Goal: Task Accomplishment & Management: Complete application form

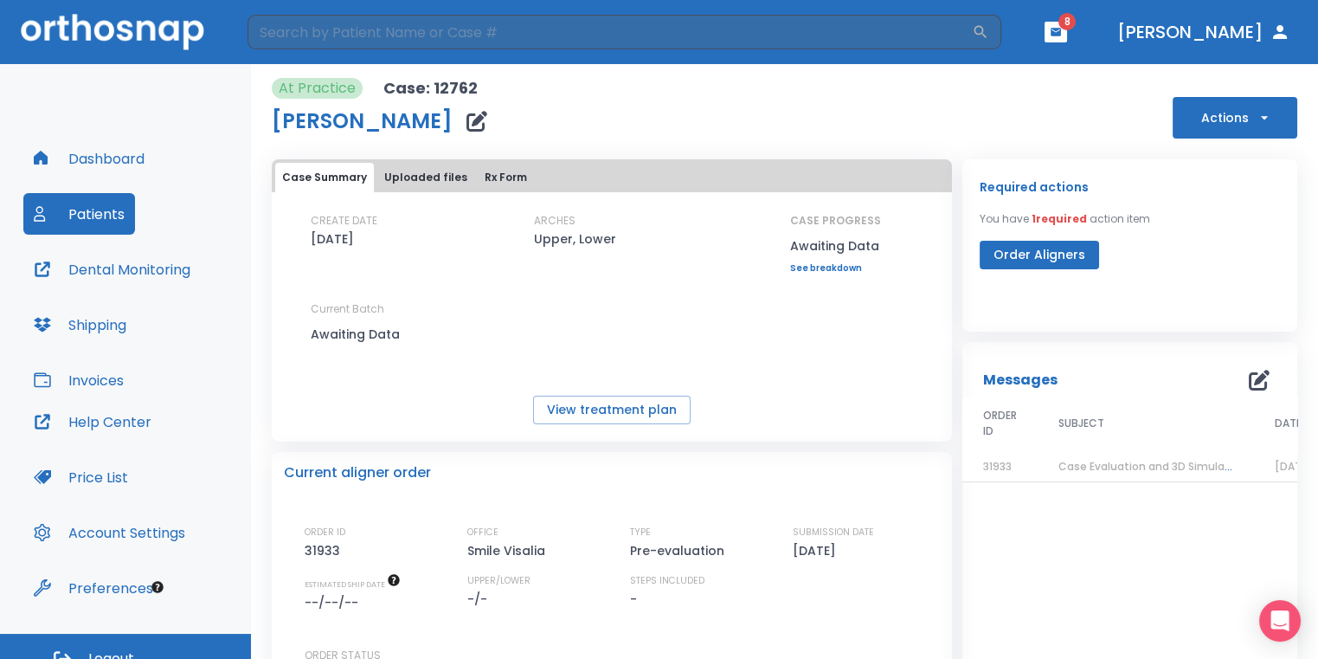
scroll to position [200, 0]
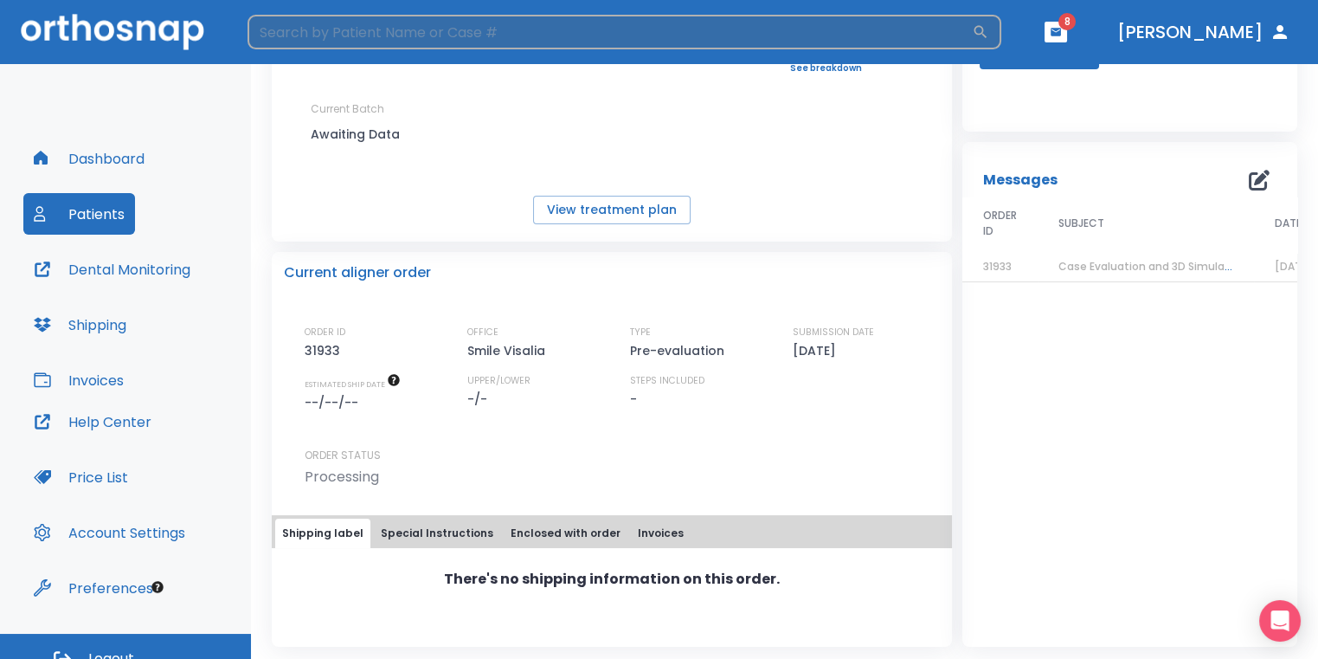
click at [486, 23] on input "search" at bounding box center [610, 32] width 724 height 35
type input "[PERSON_NAME]"
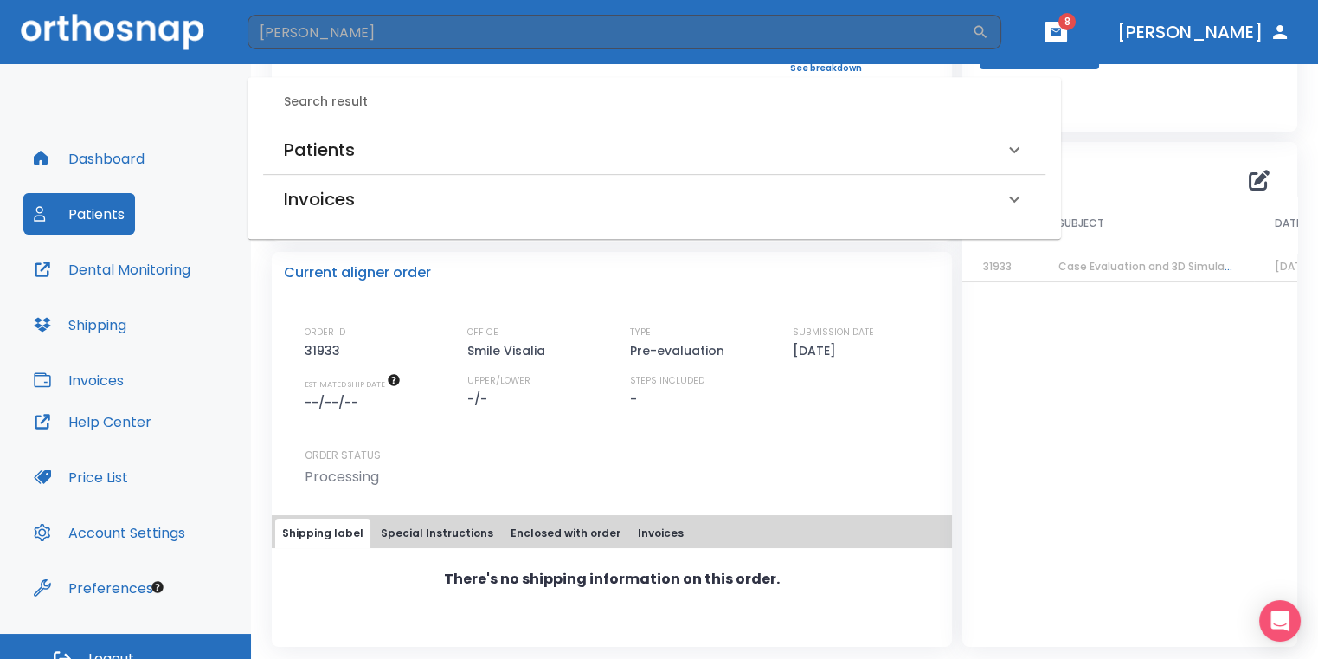
click at [664, 140] on div "Patients" at bounding box center [644, 150] width 720 height 28
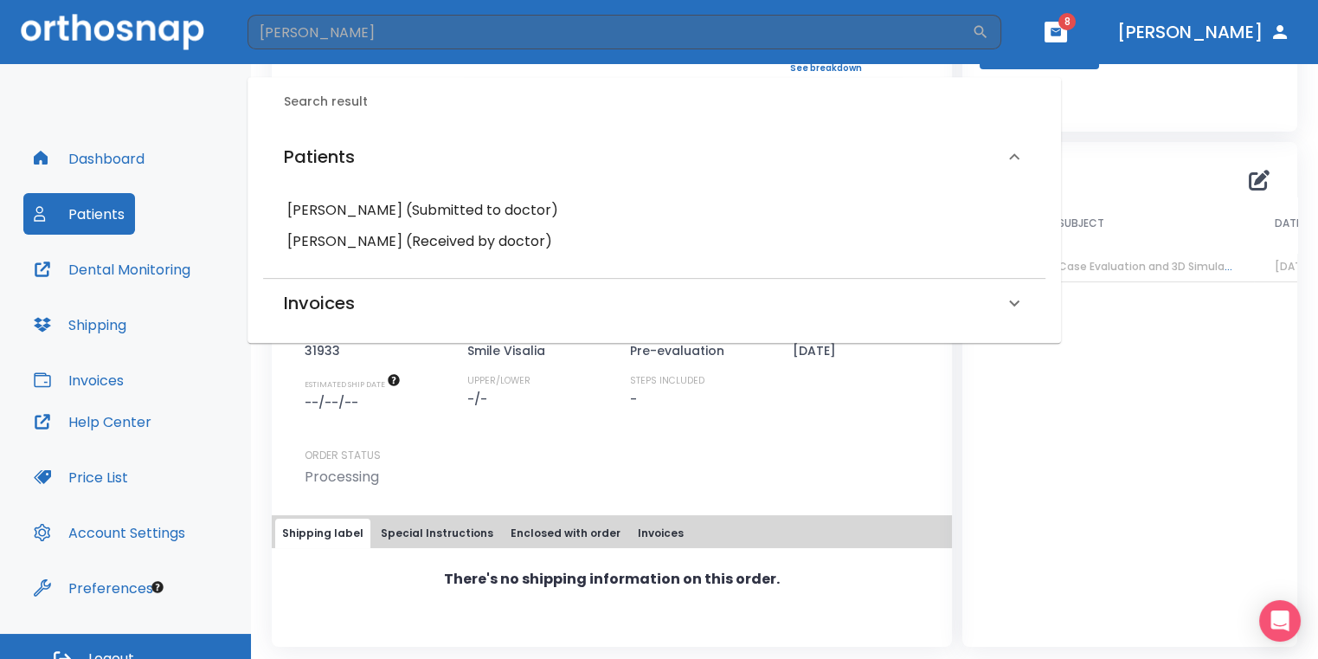
click at [1014, 413] on div "Messages ORDER ID SUBJECT DATE 31933 Case Evaluation and 3D Simulation Ready [D…" at bounding box center [1129, 394] width 335 height 505
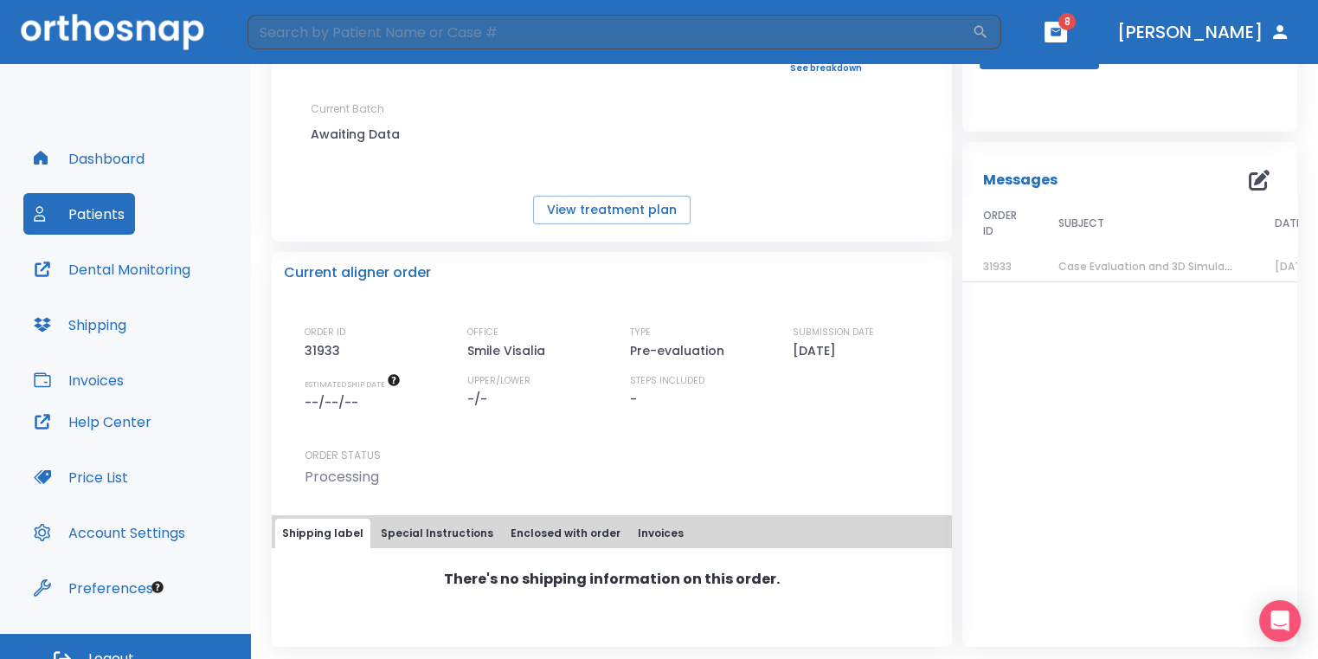
scroll to position [0, 0]
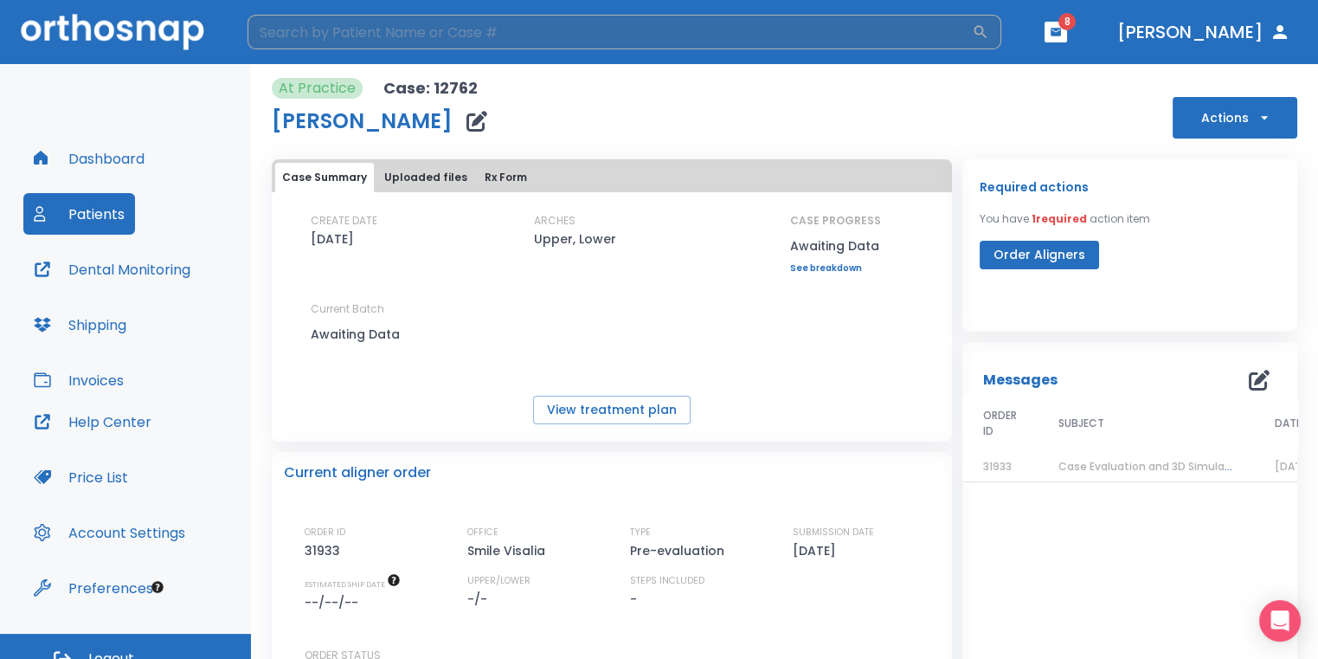
click at [553, 39] on input "search" at bounding box center [610, 32] width 724 height 35
type input "[PERSON_NAME]"
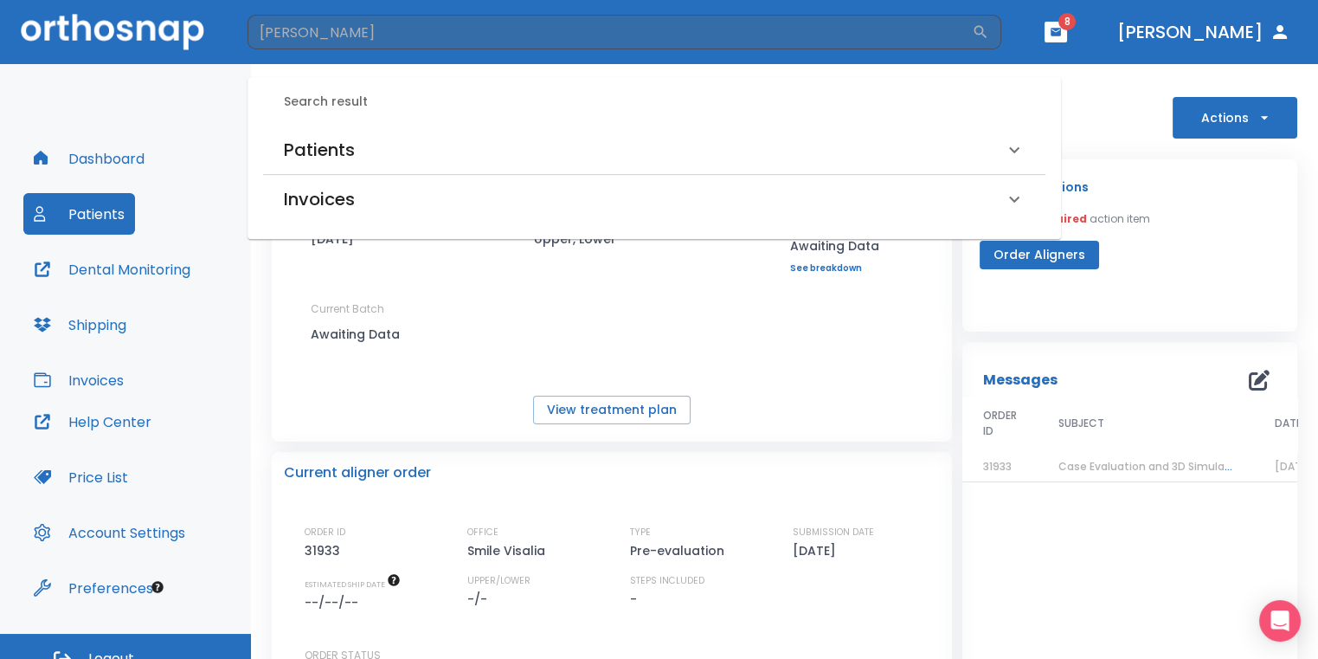
click at [440, 139] on div "Patients" at bounding box center [644, 150] width 720 height 28
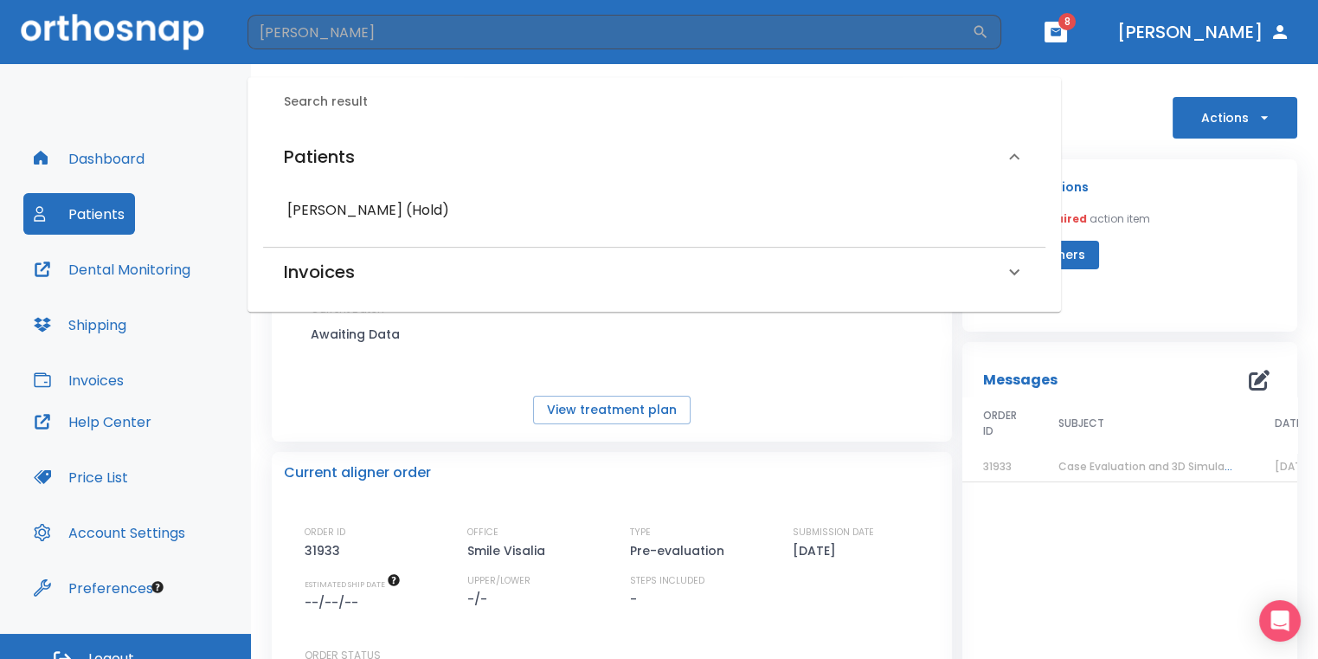
click at [420, 205] on h6 "[PERSON_NAME] (Hold)" at bounding box center [654, 210] width 734 height 24
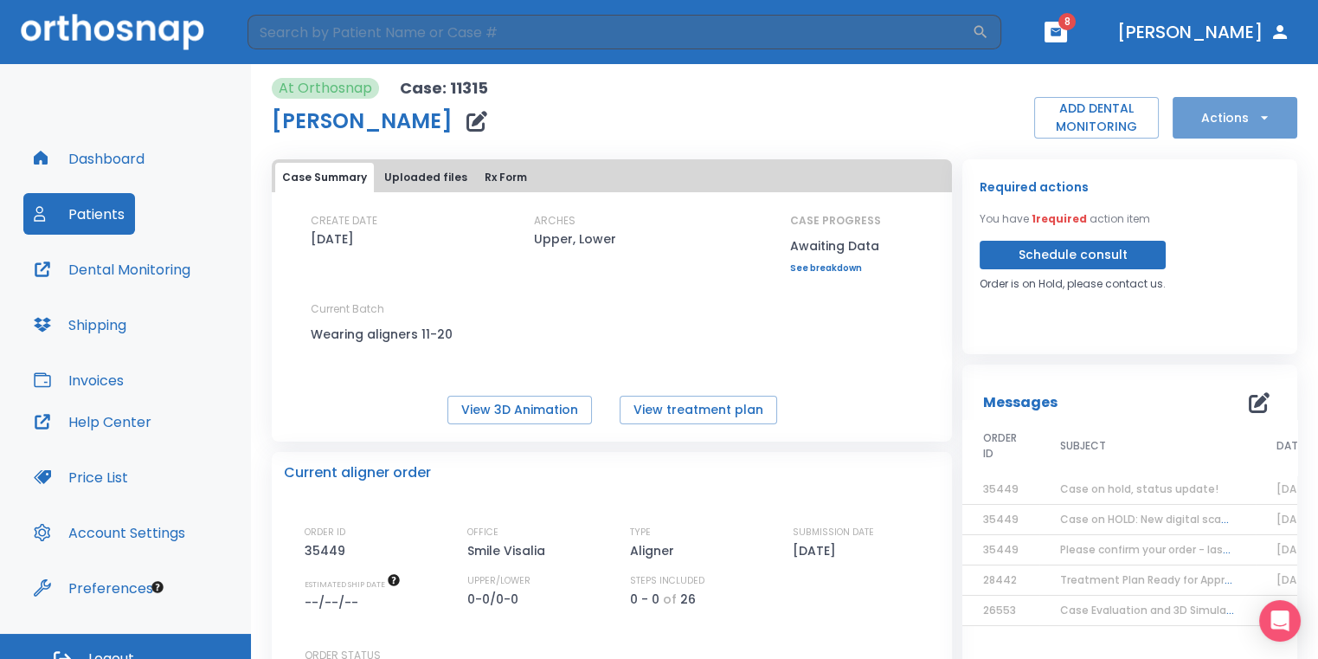
click at [1256, 119] on icon "button" at bounding box center [1264, 117] width 17 height 17
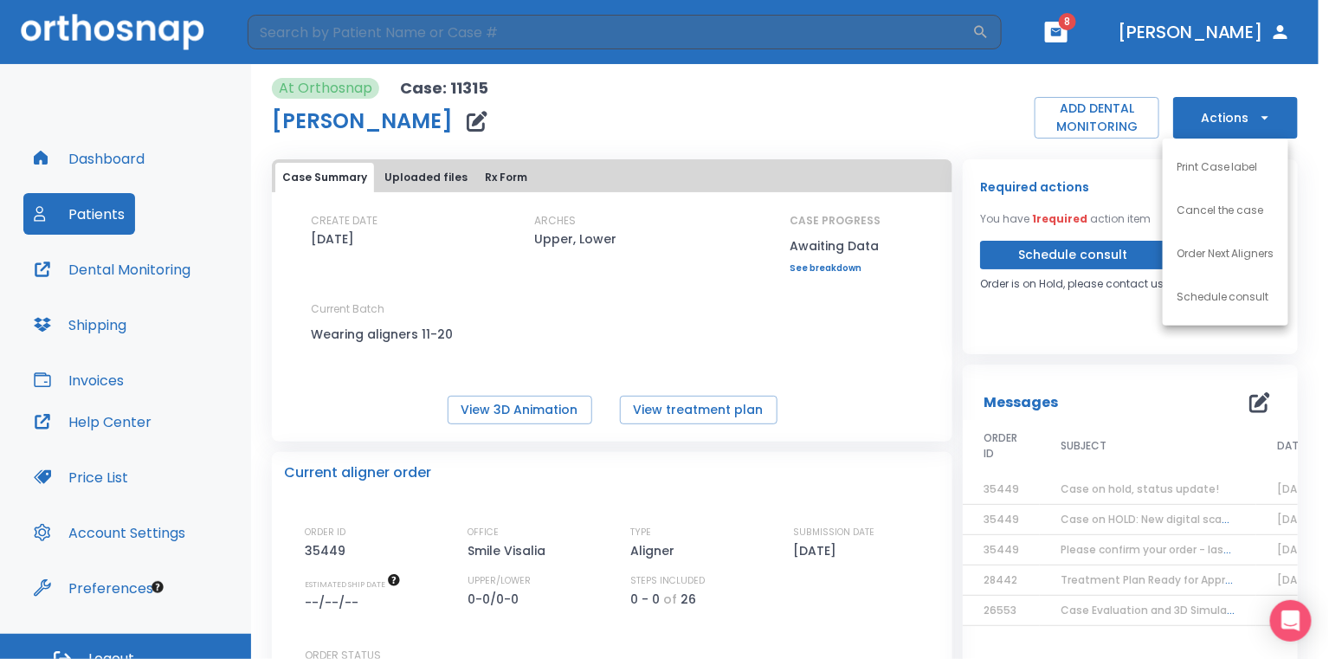
click at [935, 124] on div at bounding box center [664, 329] width 1329 height 659
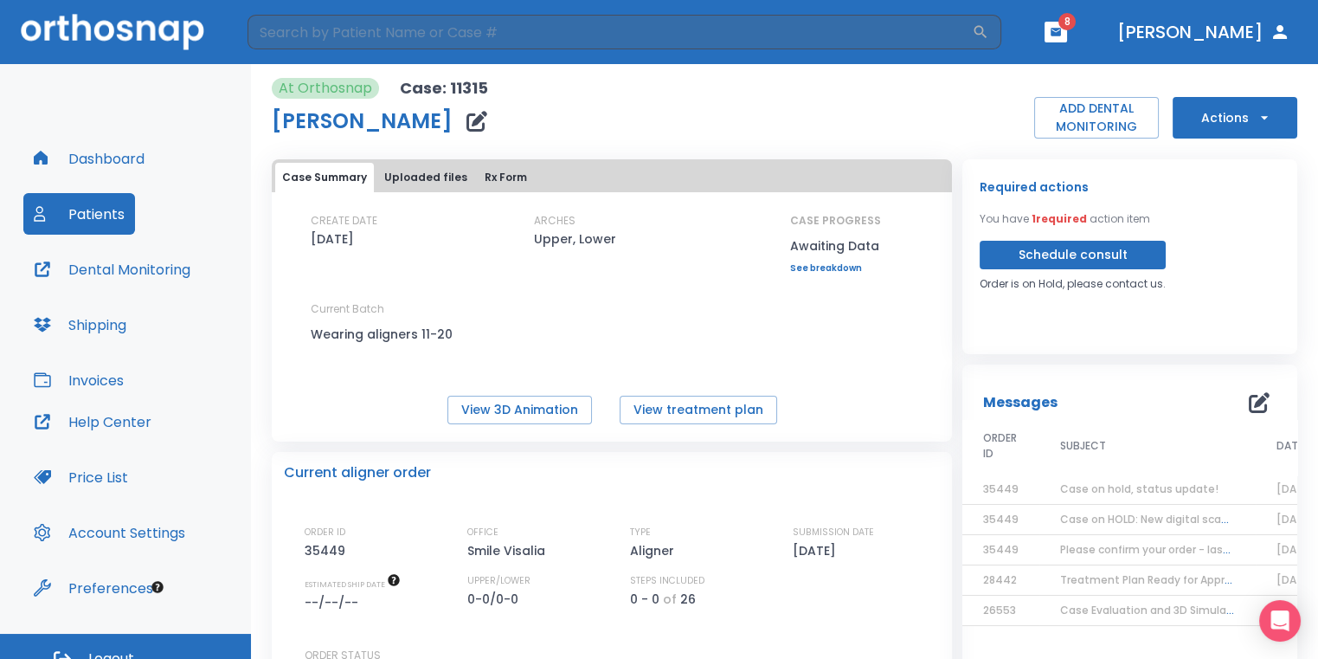
click at [1210, 133] on button "Actions" at bounding box center [1235, 118] width 125 height 42
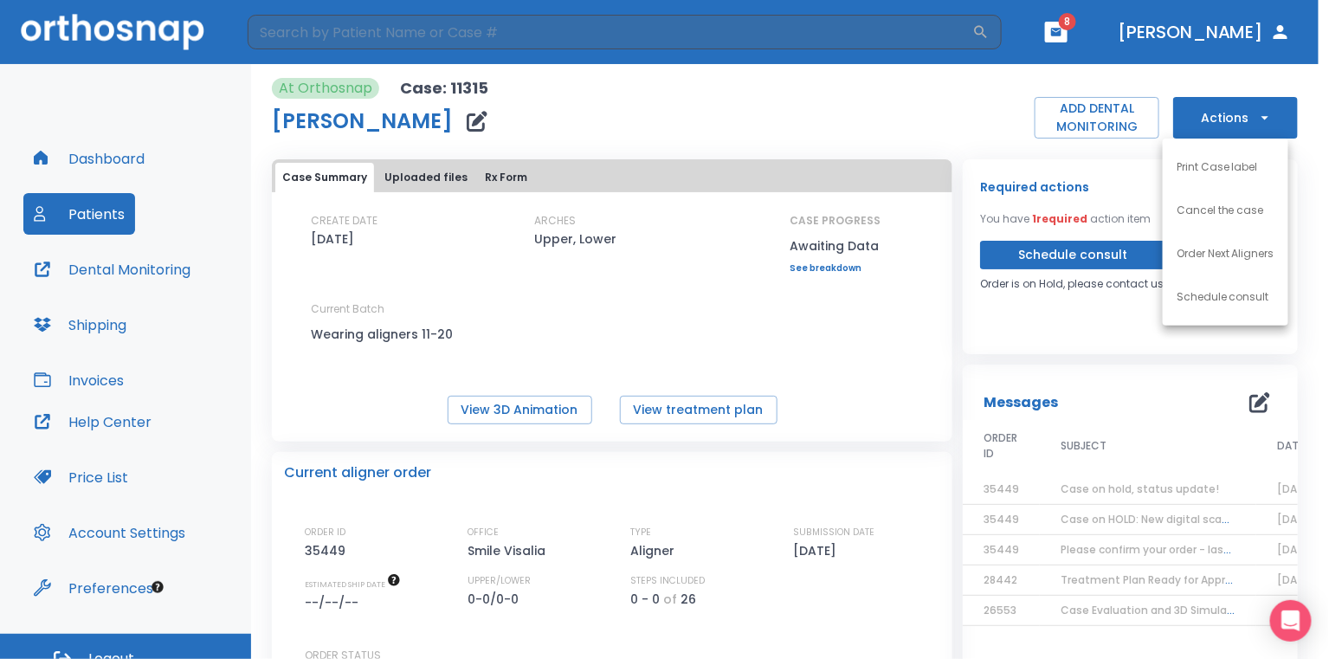
click at [1221, 248] on p "Order Next Aligners" at bounding box center [1225, 254] width 98 height 16
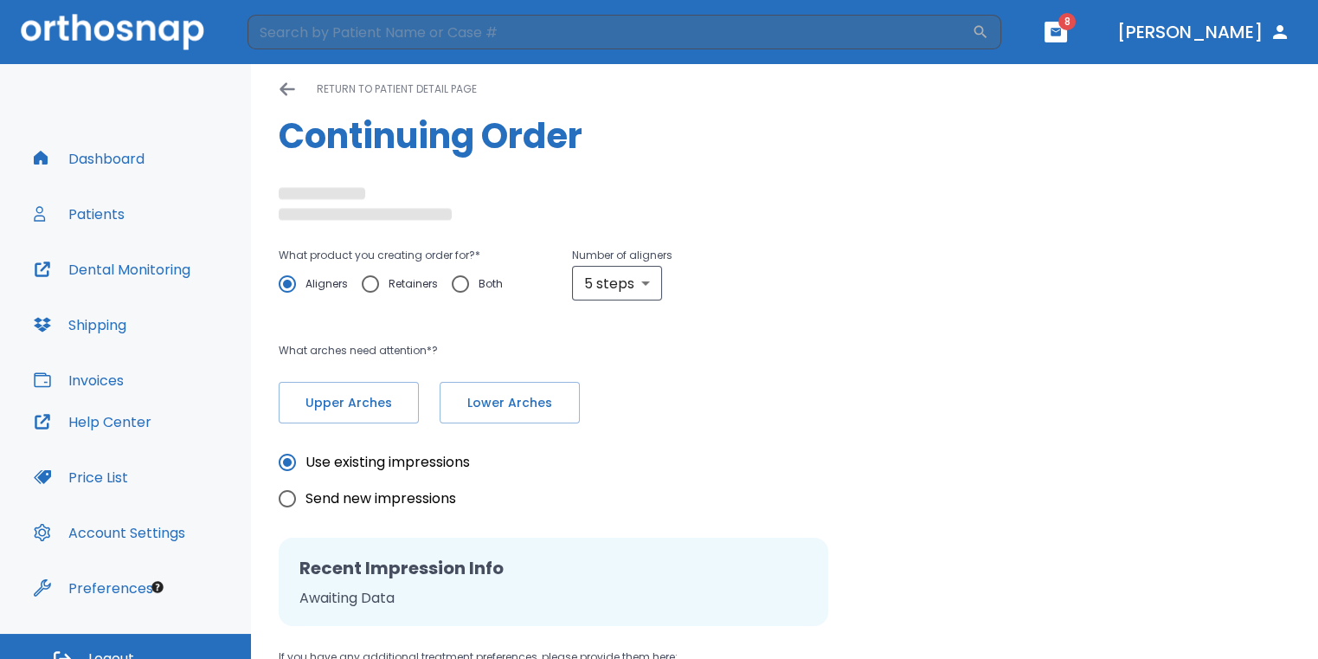
click at [299, 423] on div "Please, wait until data(files) saving will have finished return to patient deta…" at bounding box center [784, 465] width 1067 height 829
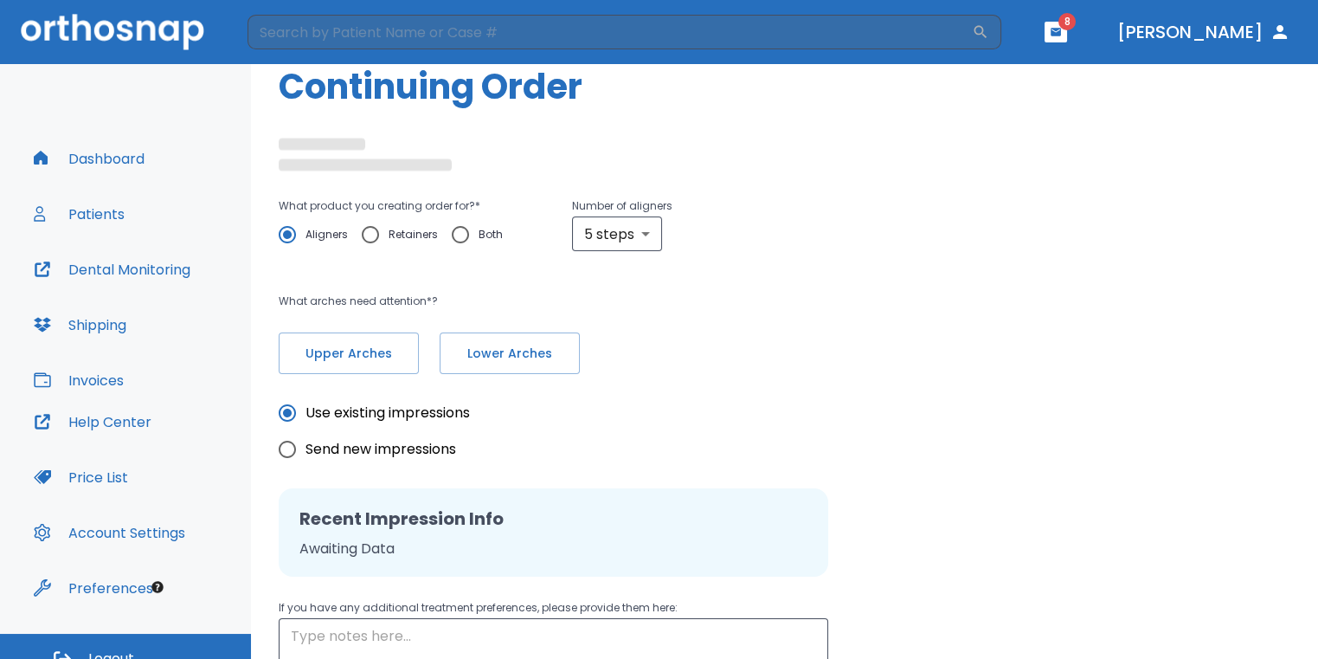
scroll to position [87, 0]
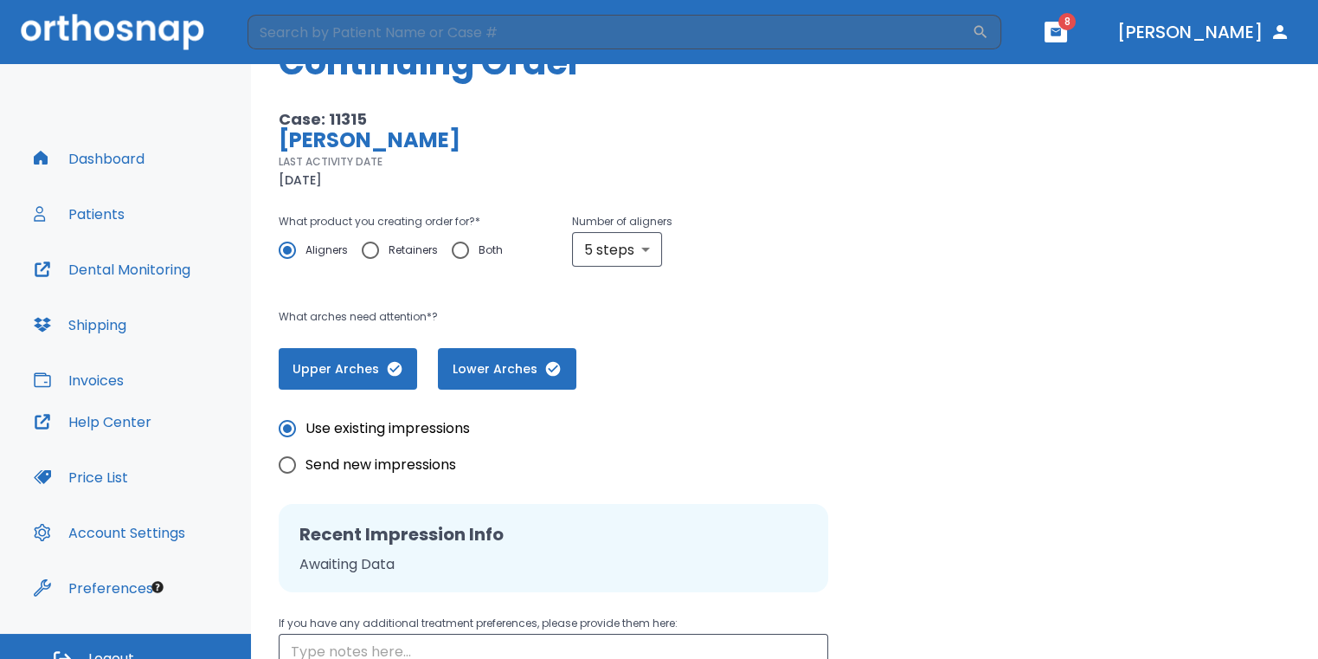
click at [291, 433] on input "Use existing impressions" at bounding box center [287, 428] width 36 height 36
click at [291, 465] on input "Send new impressions" at bounding box center [287, 465] width 36 height 36
radio input "true"
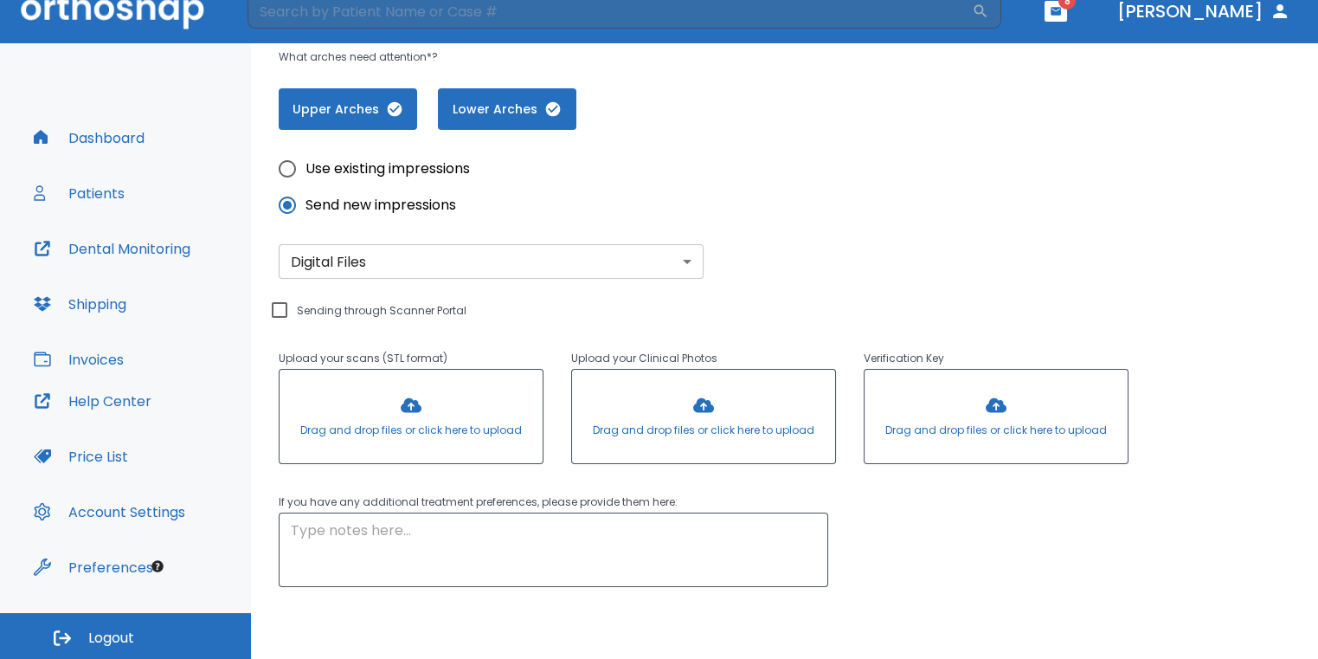
scroll to position [412, 0]
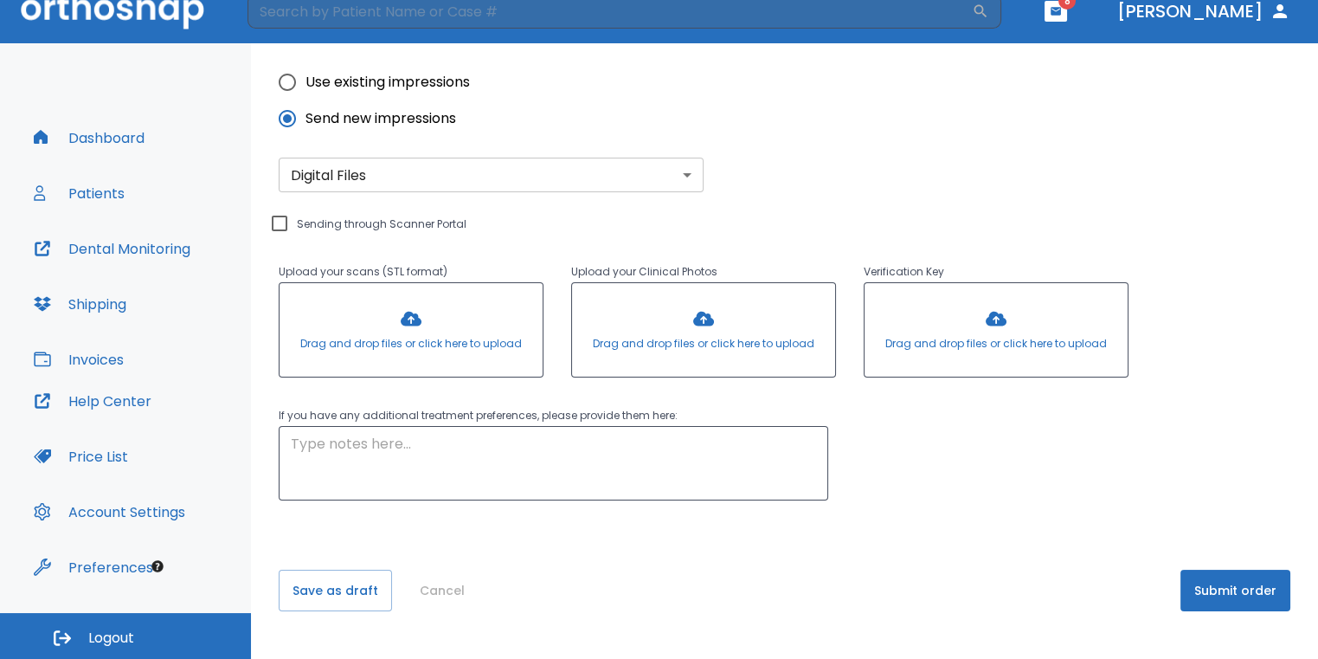
click at [1230, 586] on button "Submit order" at bounding box center [1236, 591] width 110 height 42
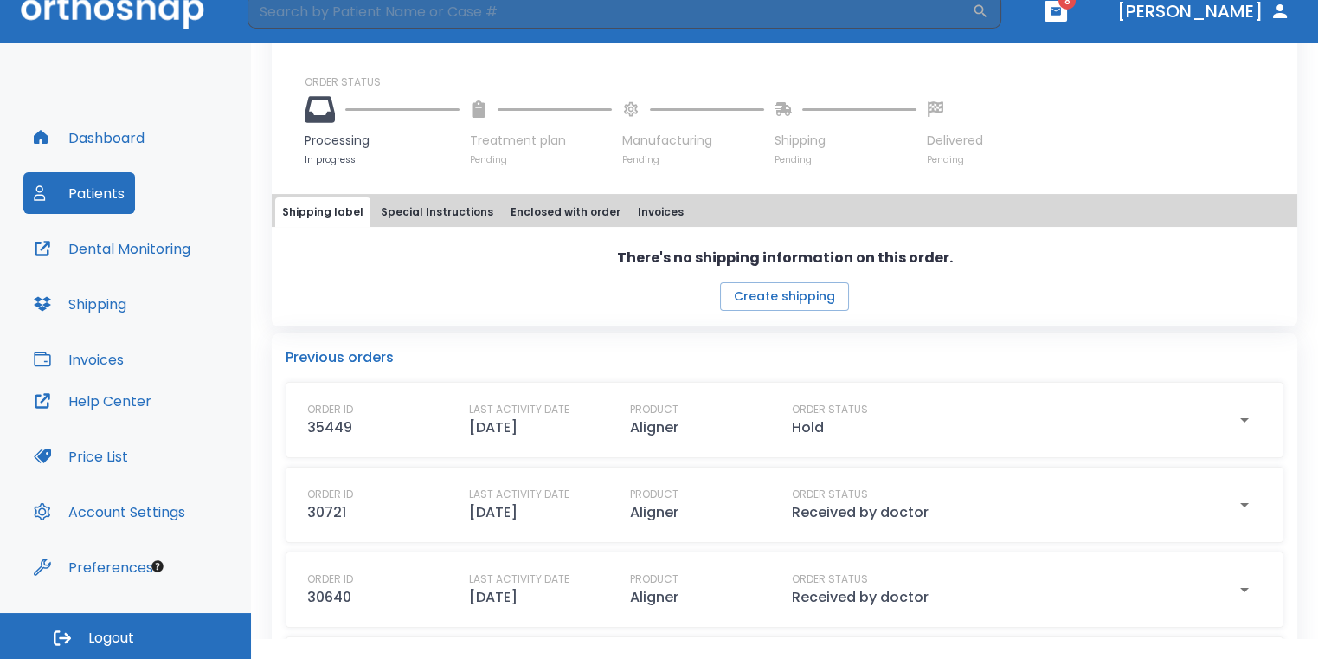
scroll to position [658, 0]
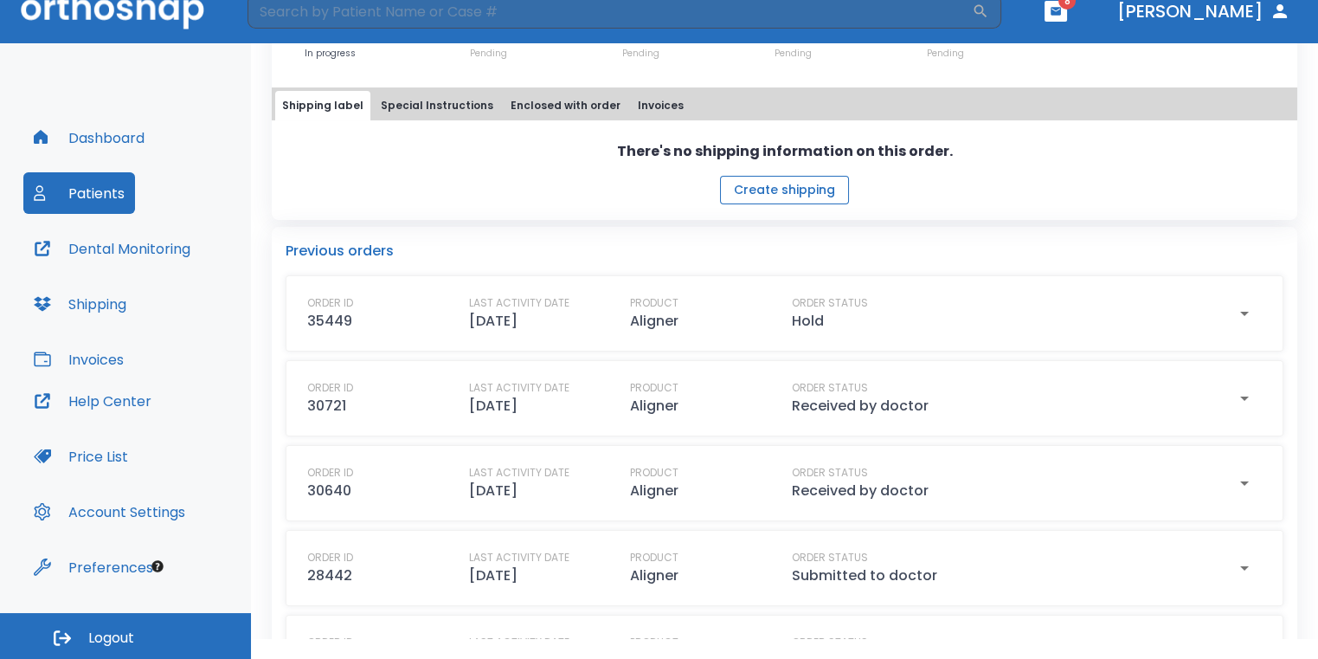
click at [782, 204] on button "Create shipping" at bounding box center [784, 190] width 129 height 29
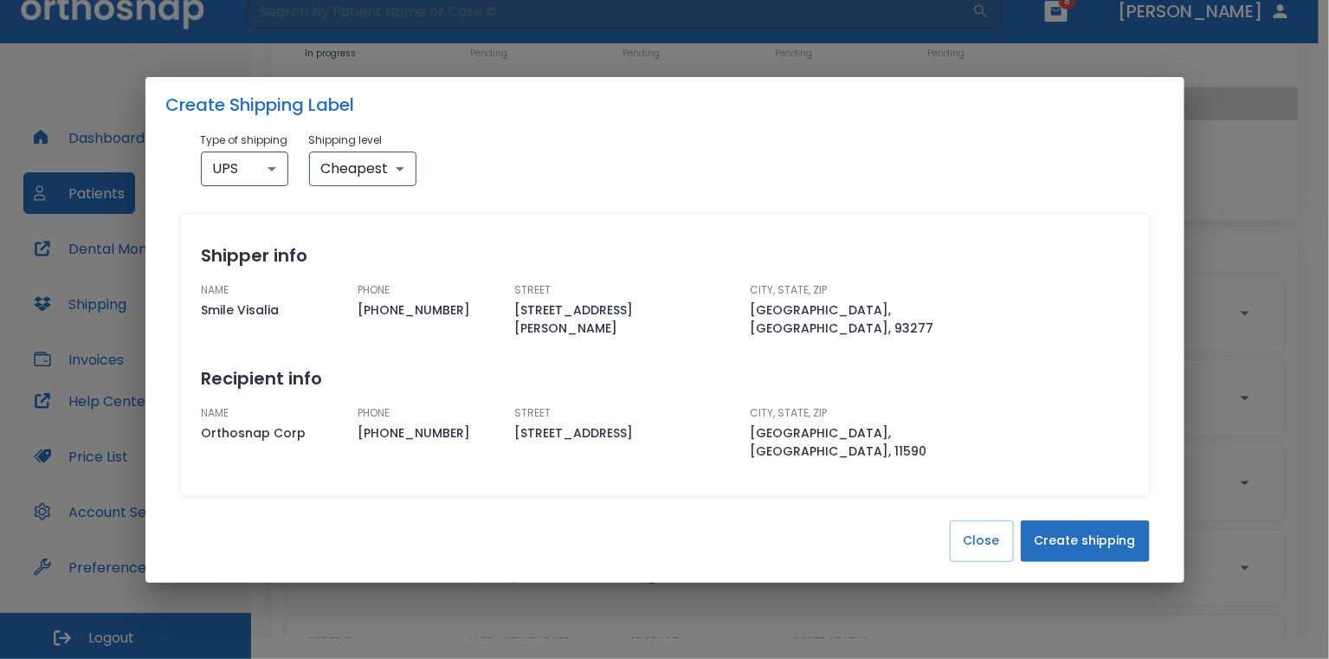
click at [1084, 522] on button "Create shipping" at bounding box center [1084, 541] width 129 height 42
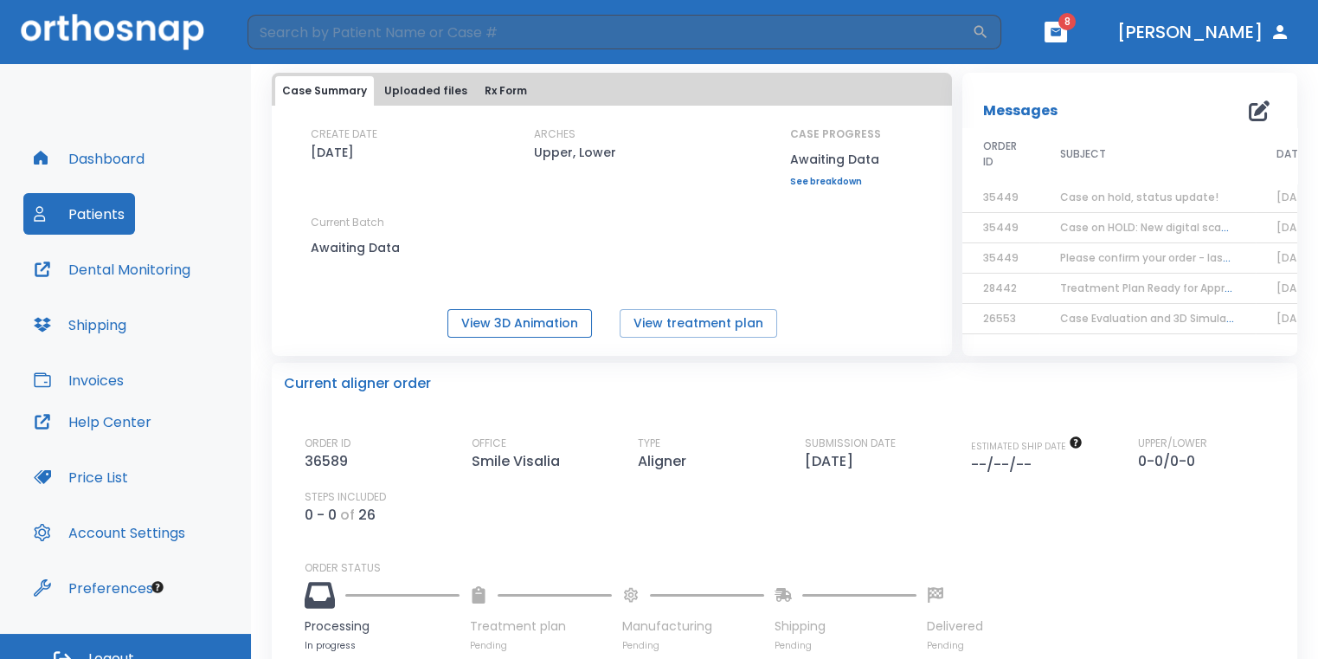
scroll to position [173, 0]
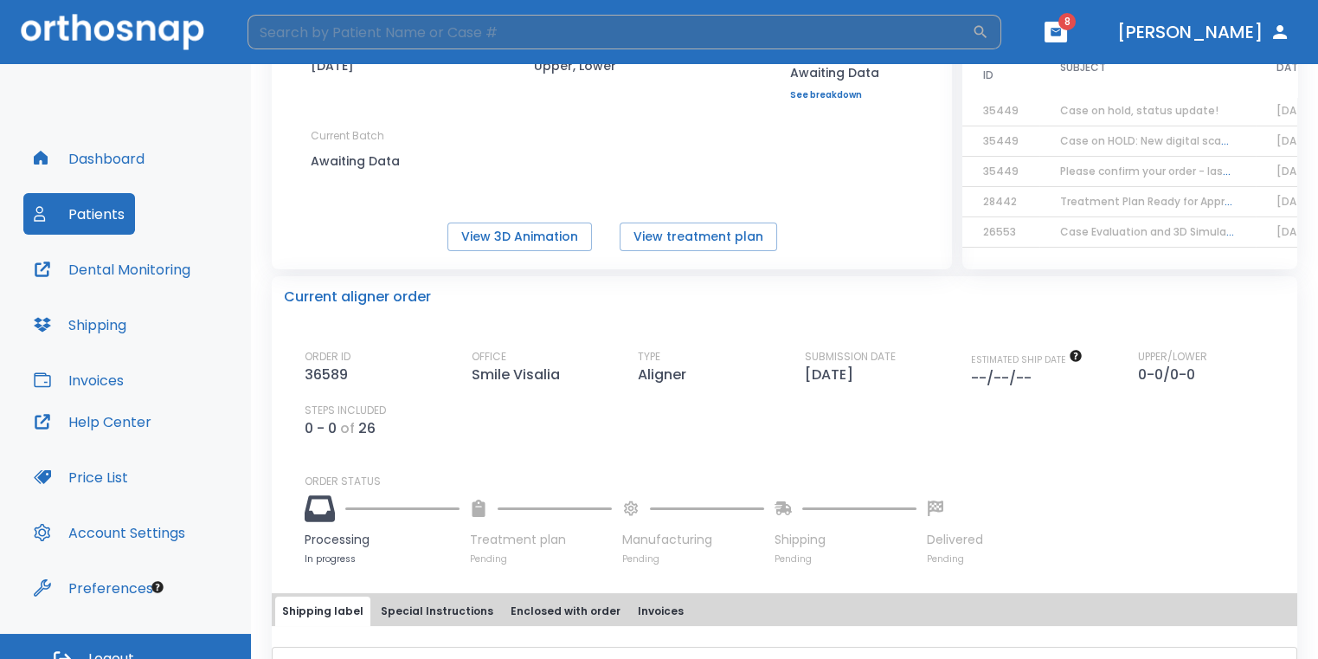
click at [588, 36] on input "search" at bounding box center [610, 32] width 724 height 35
type input "c"
type input "[PERSON_NAME]"
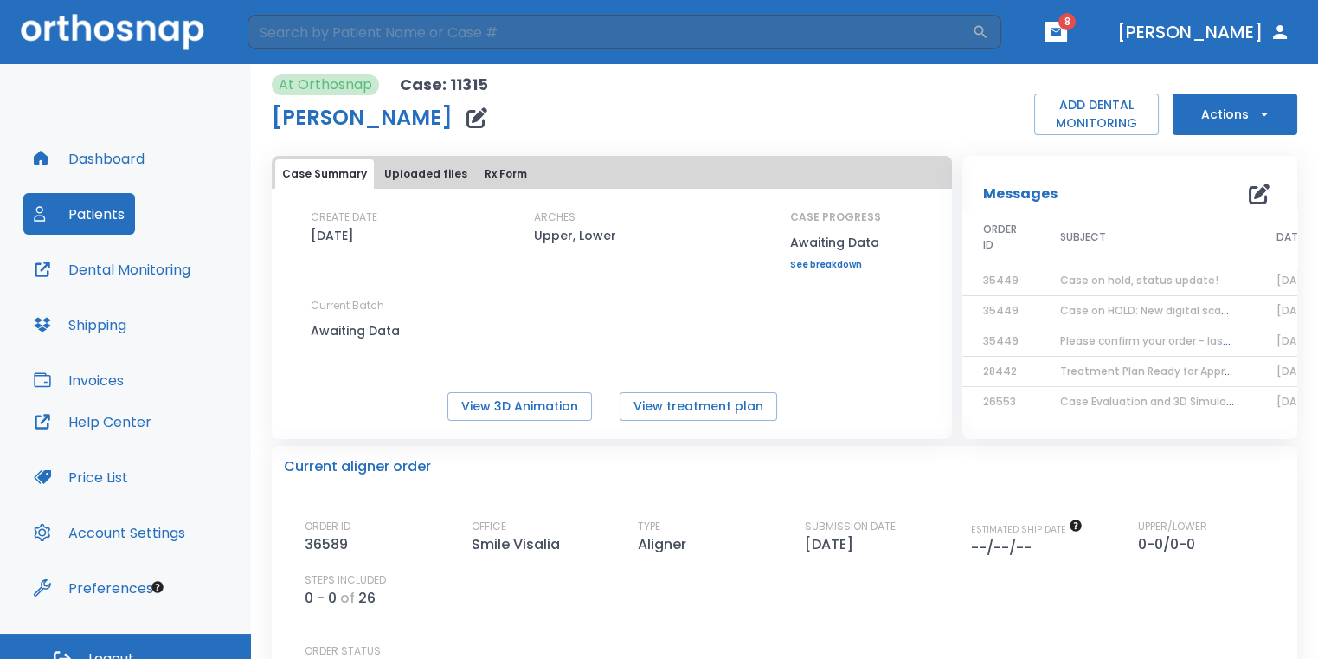
scroll to position [0, 0]
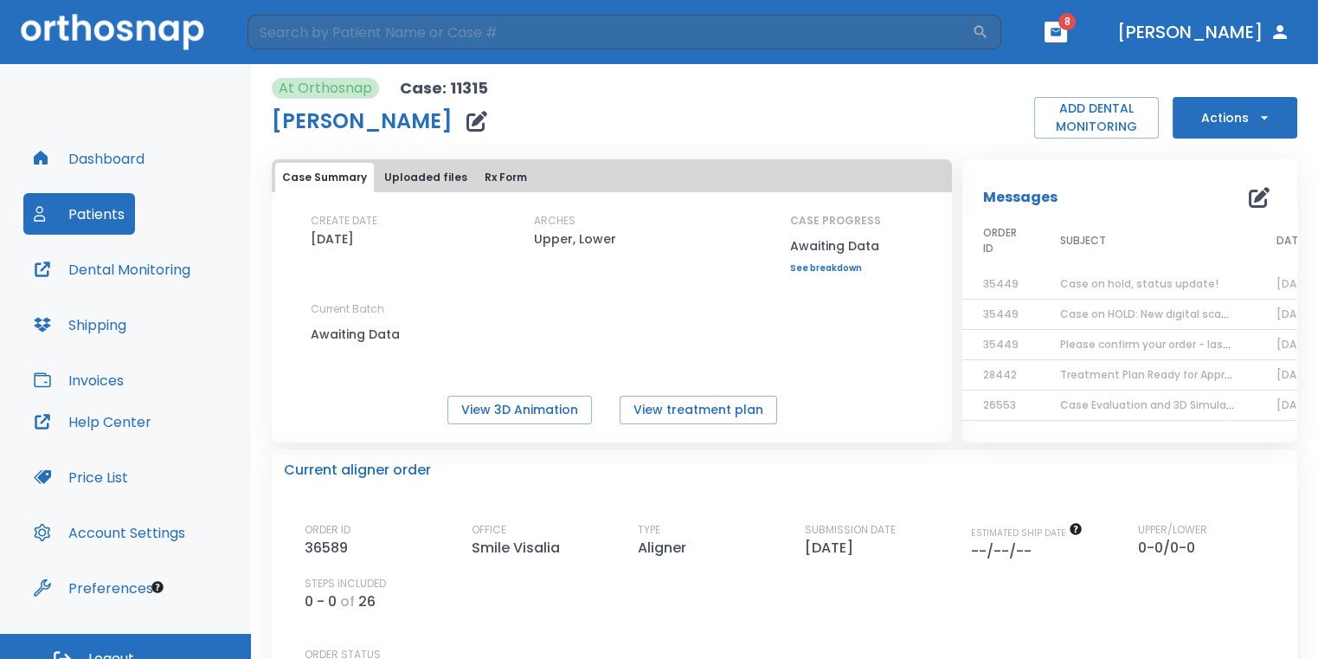
click at [142, 153] on button "Dashboard" at bounding box center [89, 159] width 132 height 42
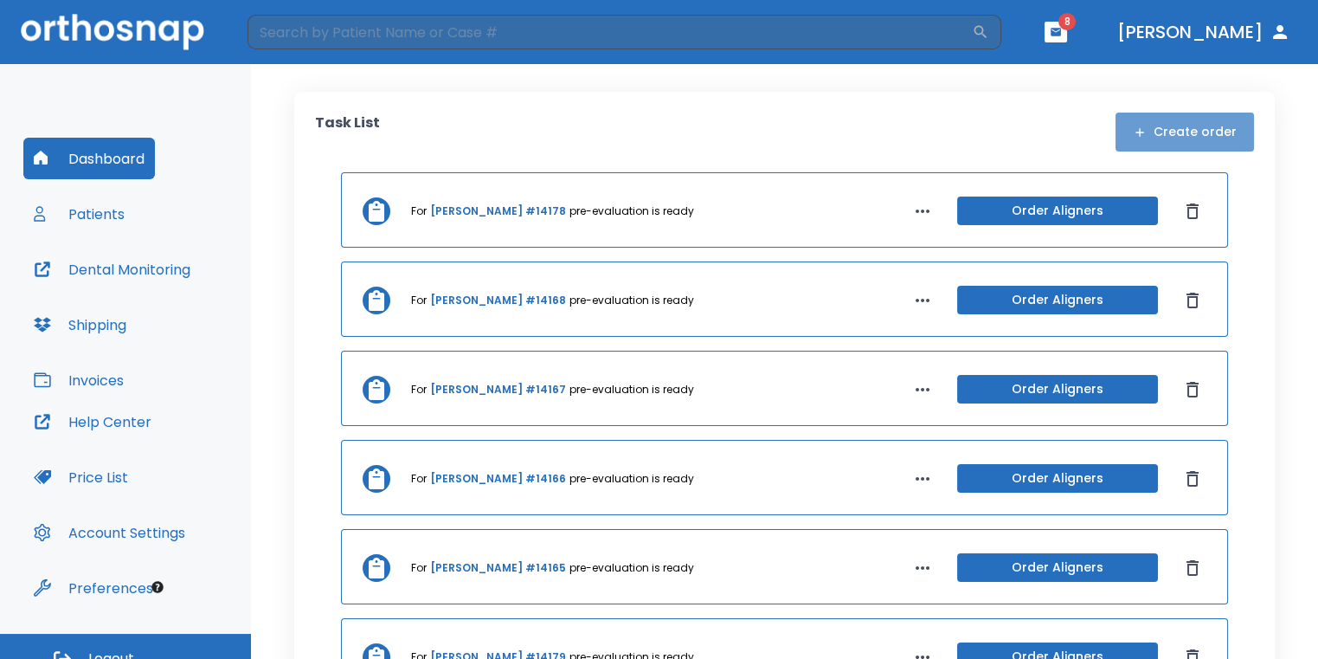
click at [1201, 128] on button "Create order" at bounding box center [1185, 132] width 138 height 39
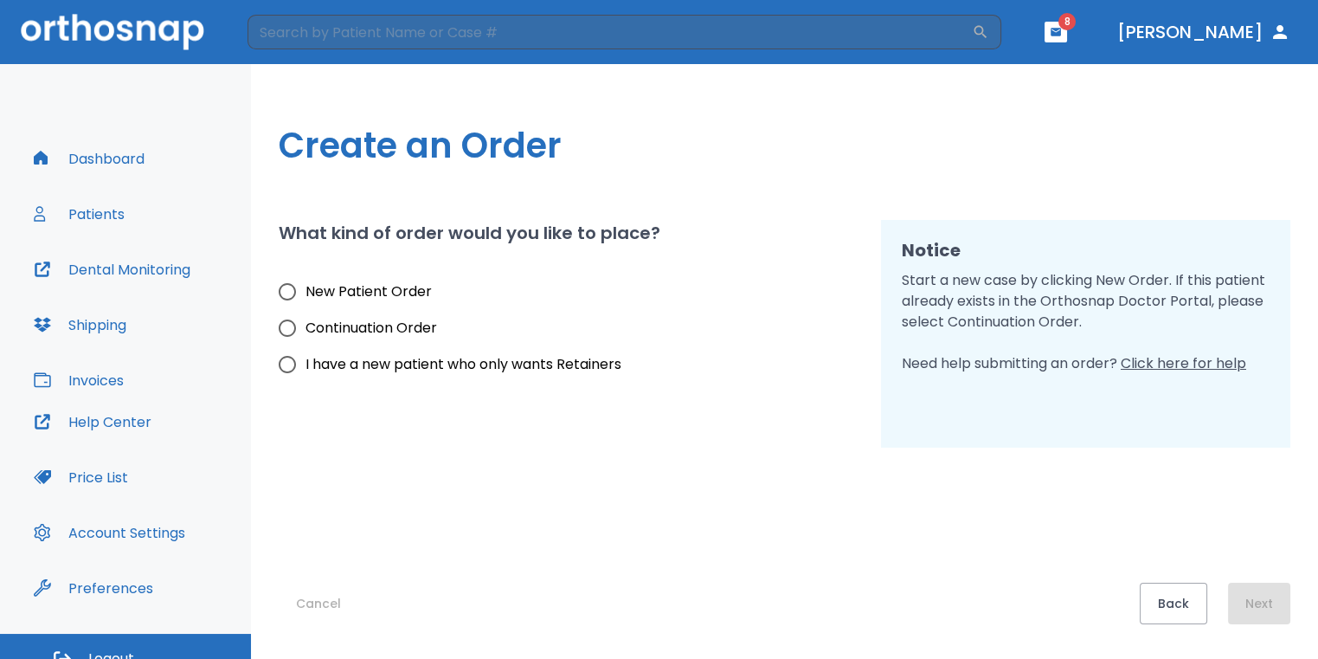
click at [409, 286] on span "New Patient Order" at bounding box center [369, 291] width 126 height 21
click at [306, 286] on input "New Patient Order" at bounding box center [287, 292] width 36 height 36
radio input "true"
click at [1271, 593] on button "Next" at bounding box center [1259, 603] width 62 height 42
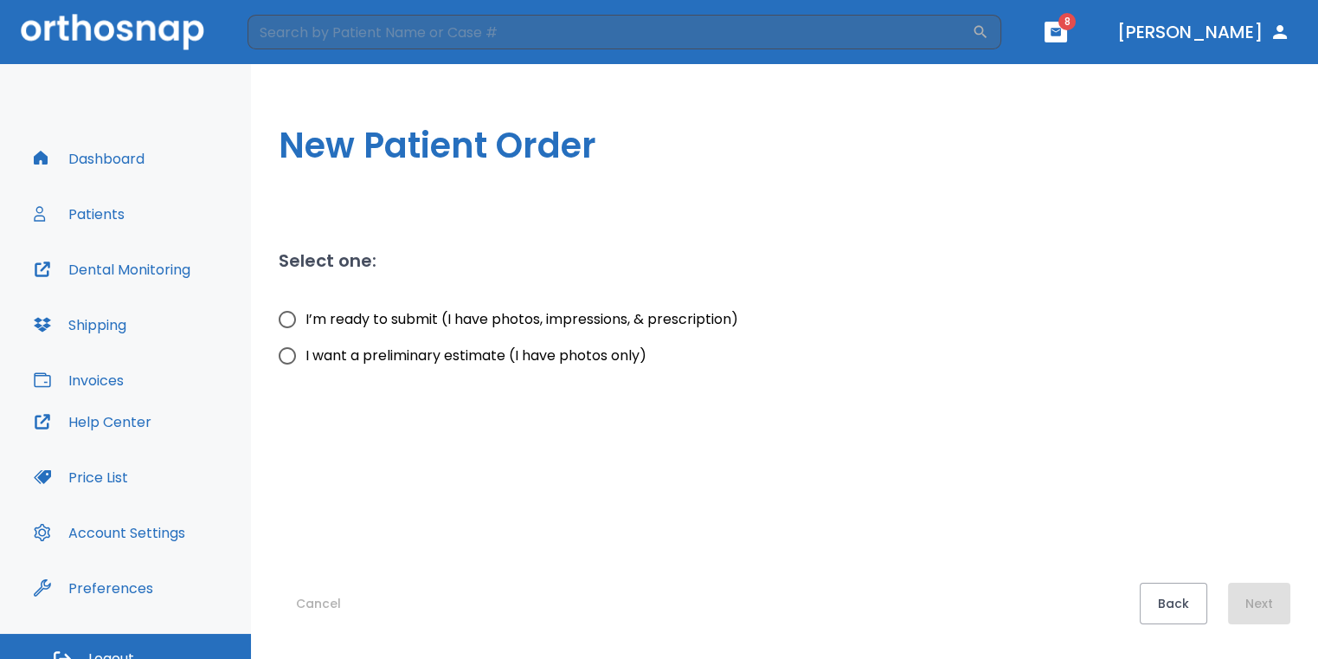
click at [277, 360] on input "I want a preliminary estimate (I have photos only)" at bounding box center [287, 356] width 36 height 36
radio input "true"
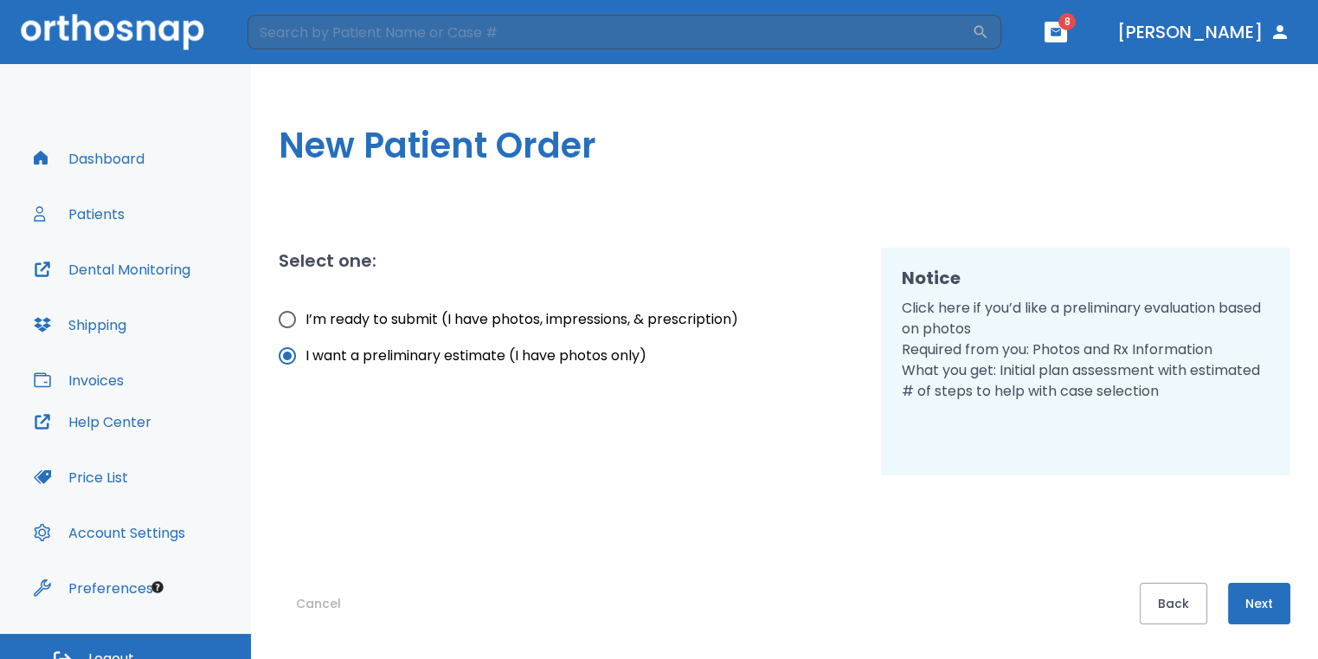
click at [1286, 596] on button "Next" at bounding box center [1259, 603] width 62 height 42
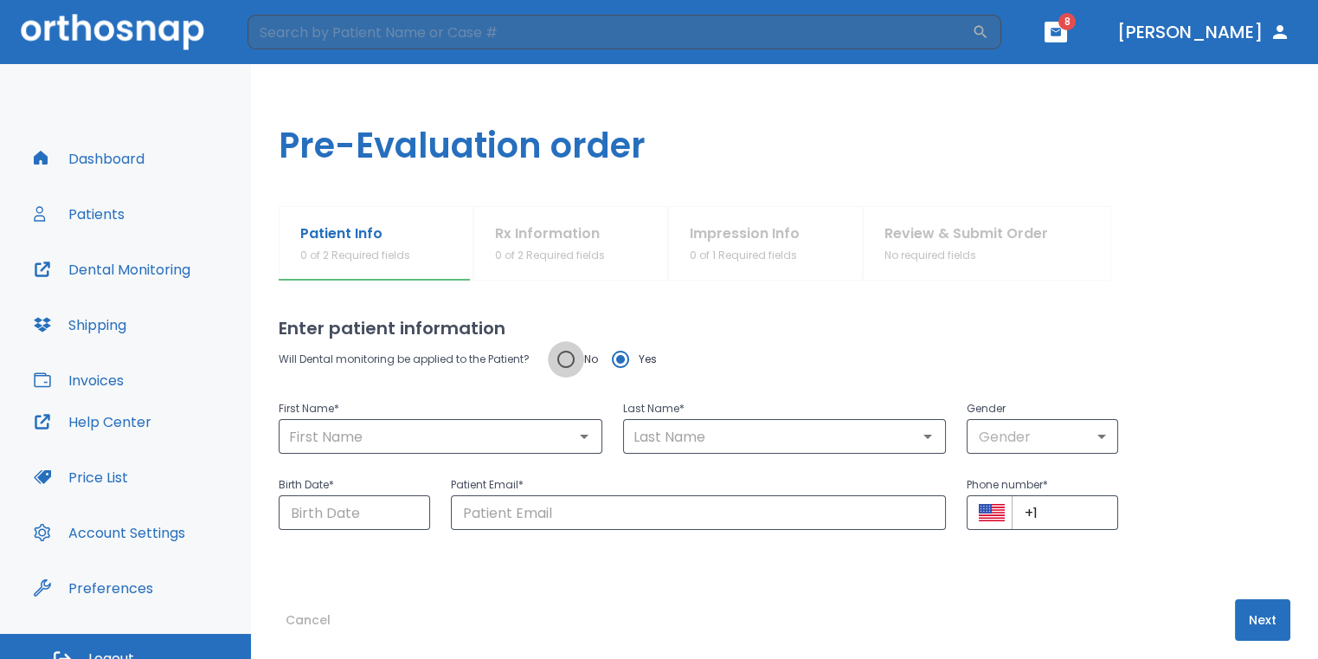
click at [570, 363] on input "No" at bounding box center [566, 359] width 36 height 36
radio input "true"
click at [535, 424] on input "text" at bounding box center [440, 436] width 313 height 24
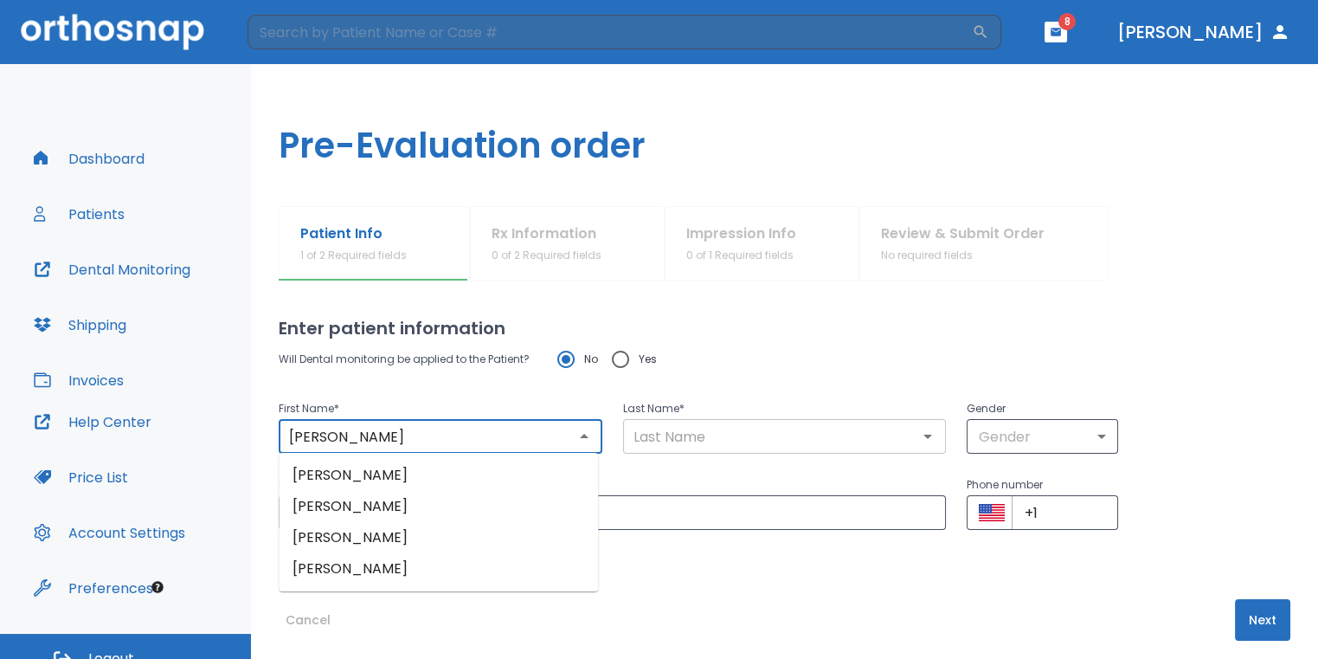
type input "[PERSON_NAME]"
click at [737, 441] on input "text" at bounding box center [784, 436] width 313 height 24
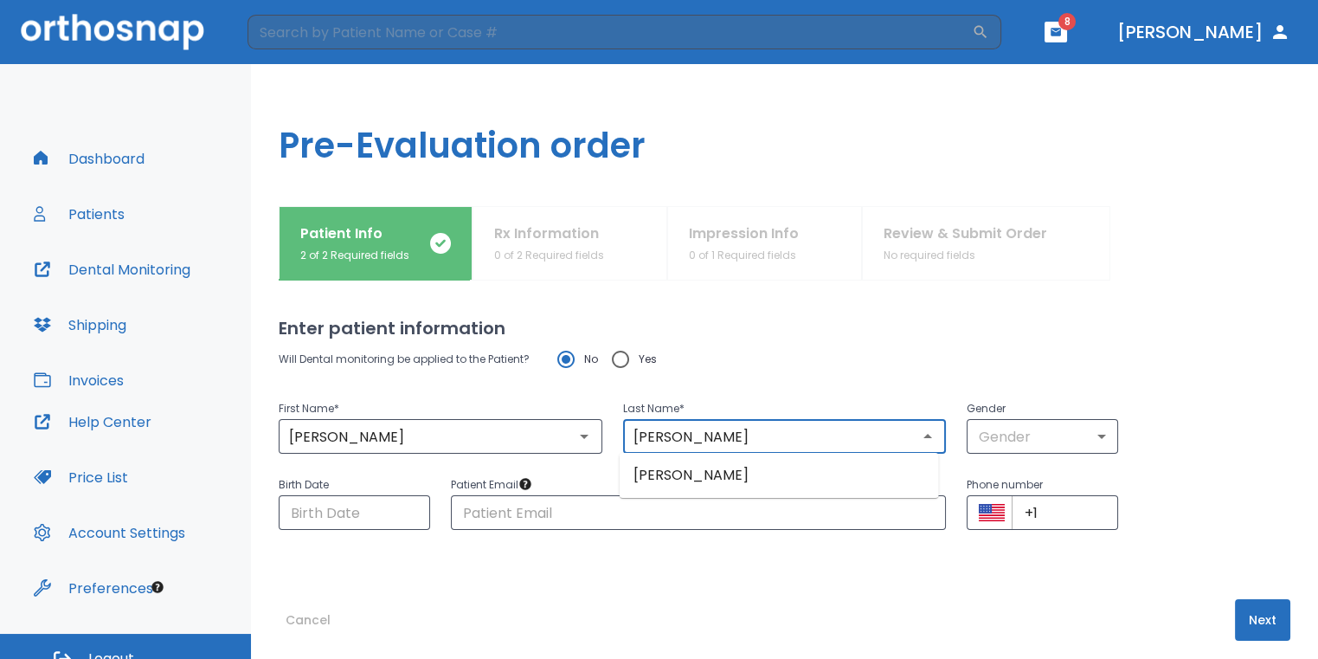
type input "[PERSON_NAME]"
click at [988, 439] on body "​ 8 [PERSON_NAME] Dashboard Patients Dental Monitoring Shipping Invoices Help C…" at bounding box center [659, 329] width 1318 height 659
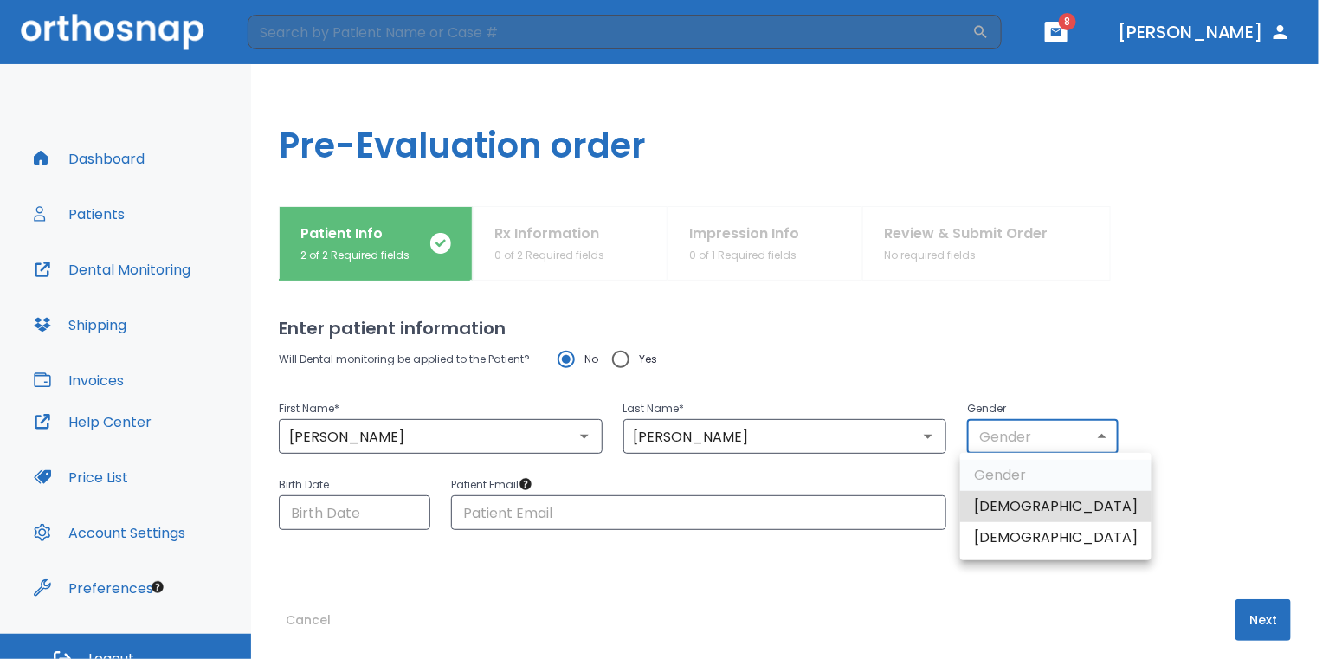
click at [996, 540] on li "[DEMOGRAPHIC_DATA]" at bounding box center [1055, 537] width 191 height 31
type input "0"
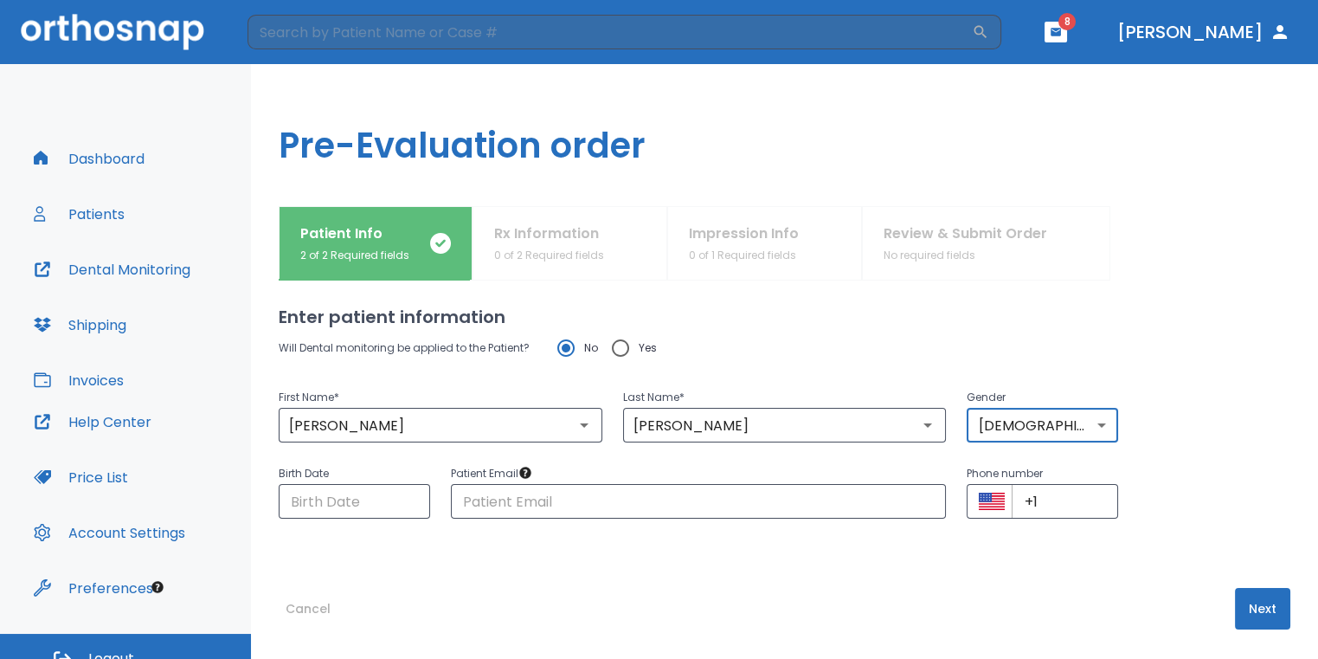
scroll to position [16, 0]
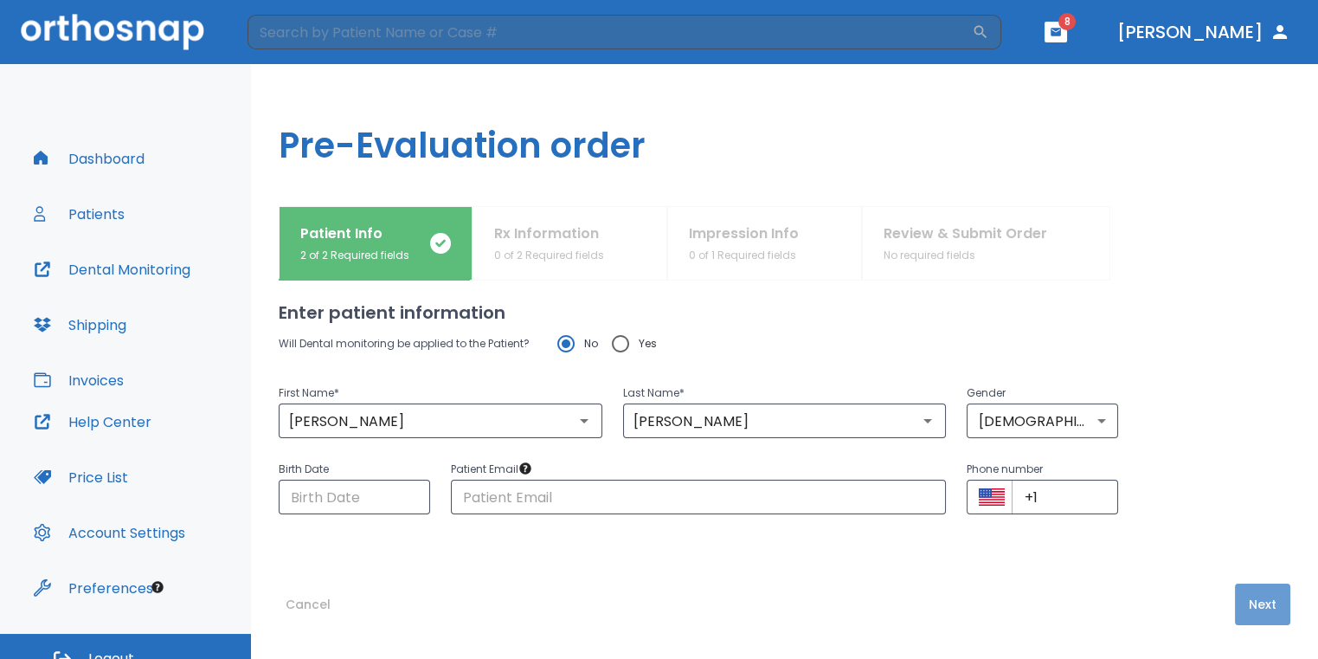
click at [1245, 608] on button "Next" at bounding box center [1262, 604] width 55 height 42
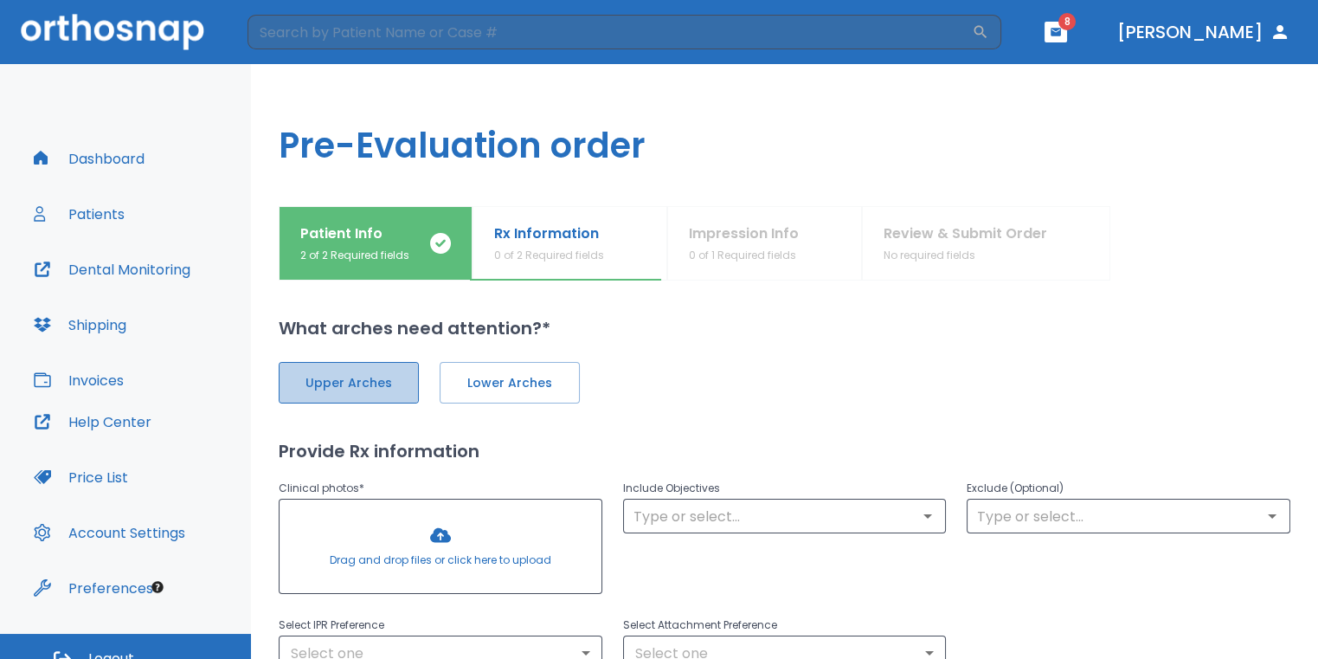
click at [370, 381] on span "Upper Arches" at bounding box center [349, 383] width 104 height 18
click at [460, 364] on button "Lower Arches" at bounding box center [508, 383] width 140 height 42
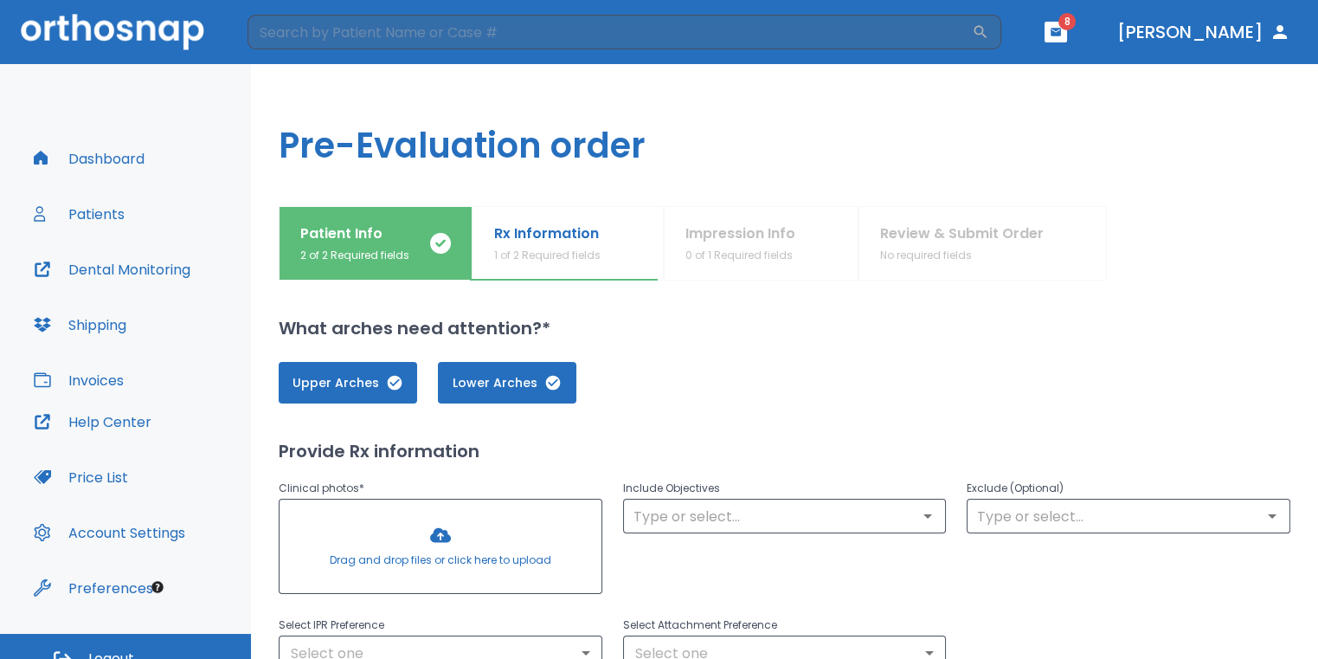
click at [438, 539] on div at bounding box center [441, 545] width 322 height 93
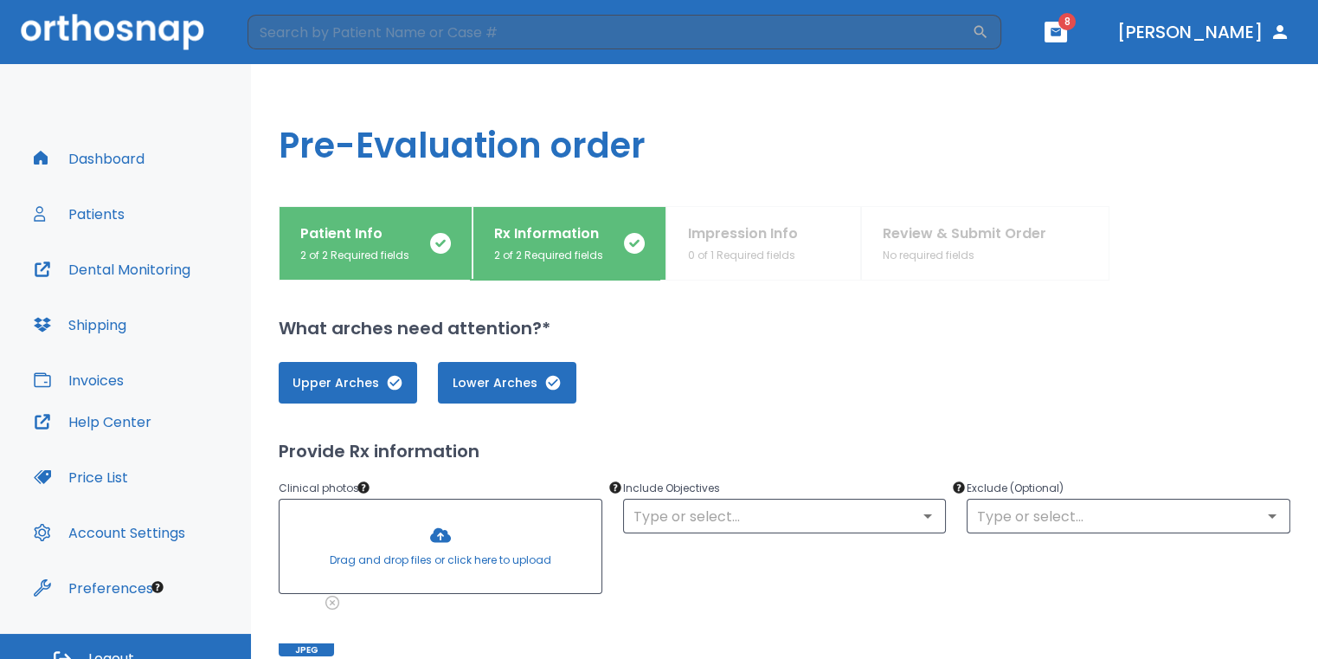
click at [458, 532] on div at bounding box center [441, 545] width 322 height 93
click at [461, 533] on div at bounding box center [441, 545] width 322 height 93
click at [466, 538] on div at bounding box center [441, 545] width 322 height 93
click at [469, 530] on div at bounding box center [441, 545] width 322 height 93
click at [440, 546] on div at bounding box center [441, 545] width 322 height 93
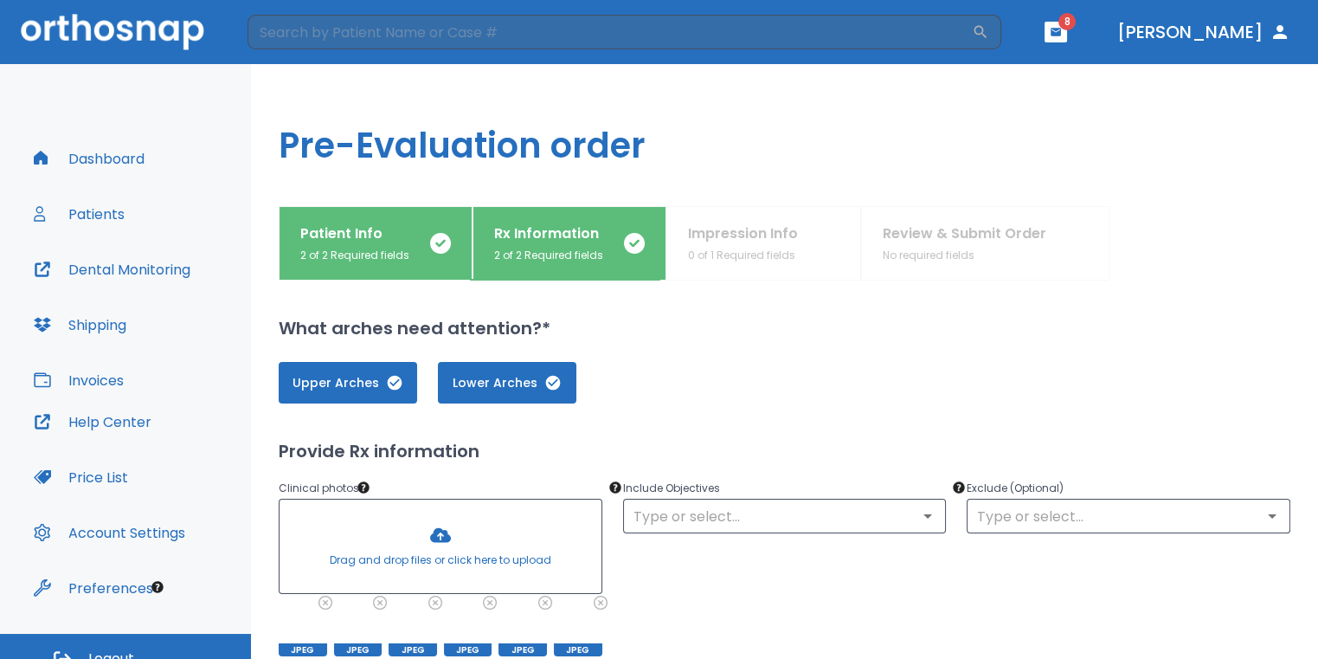
click at [461, 512] on div at bounding box center [441, 545] width 322 height 93
click at [491, 544] on div at bounding box center [441, 545] width 322 height 93
click at [456, 527] on div at bounding box center [441, 545] width 322 height 93
click at [454, 533] on div at bounding box center [441, 545] width 322 height 93
click at [425, 538] on div at bounding box center [441, 545] width 322 height 93
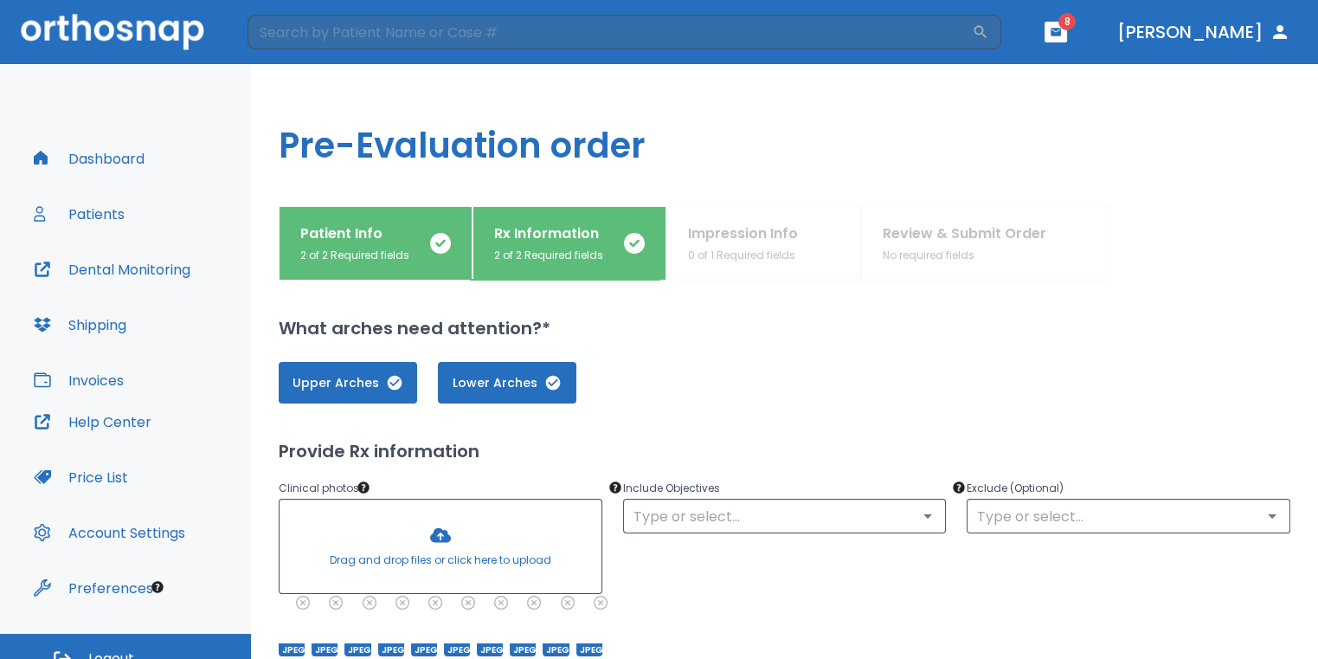
click at [414, 532] on div at bounding box center [441, 545] width 322 height 93
click at [751, 506] on input "text" at bounding box center [784, 516] width 313 height 24
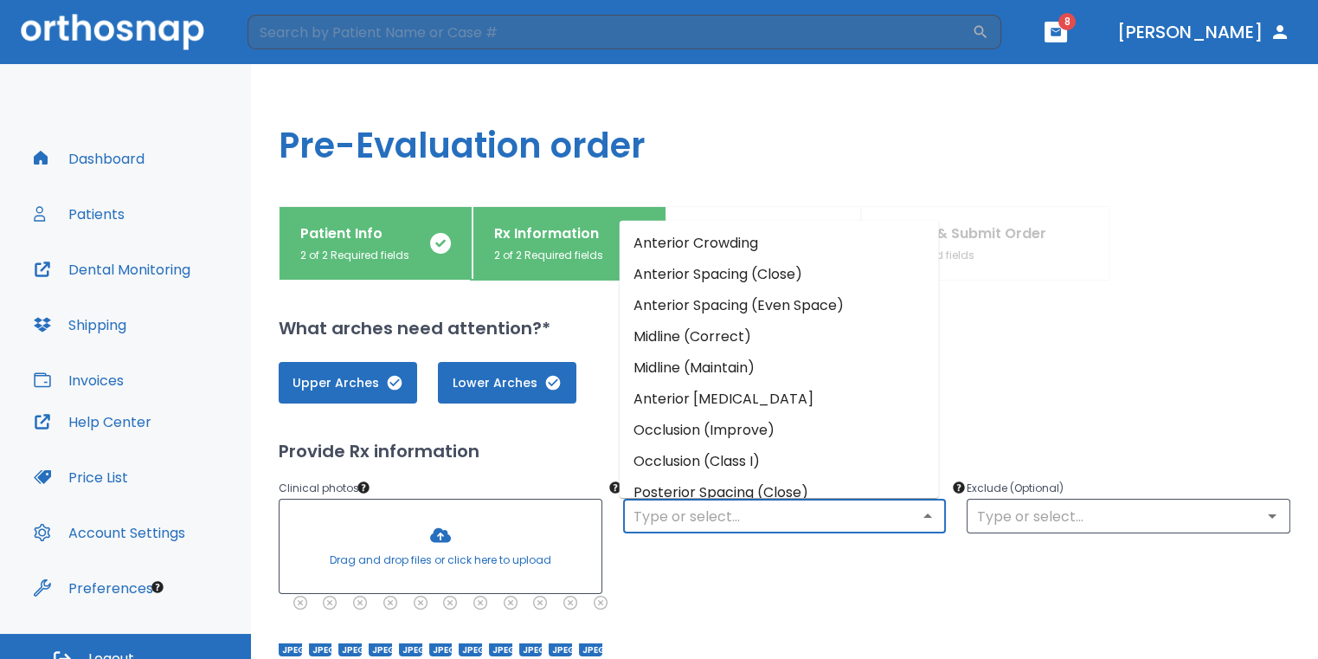
click at [711, 235] on li "Anterior Crowding" at bounding box center [779, 242] width 319 height 31
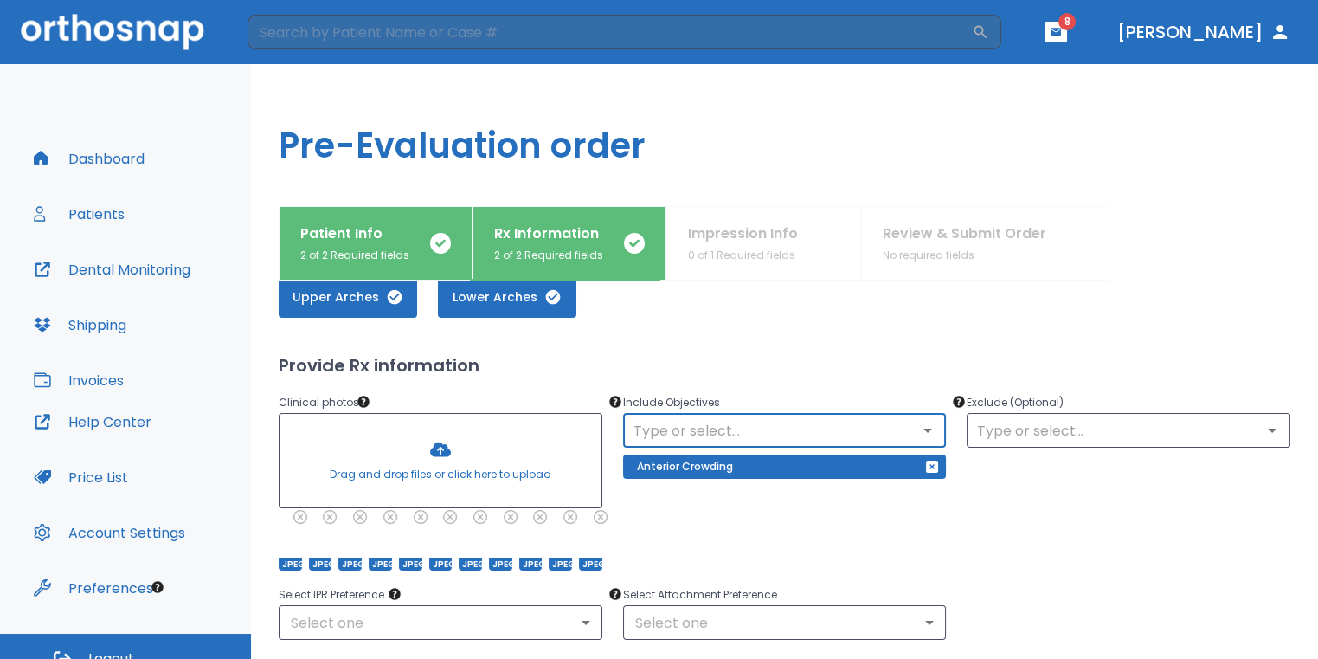
scroll to position [87, 0]
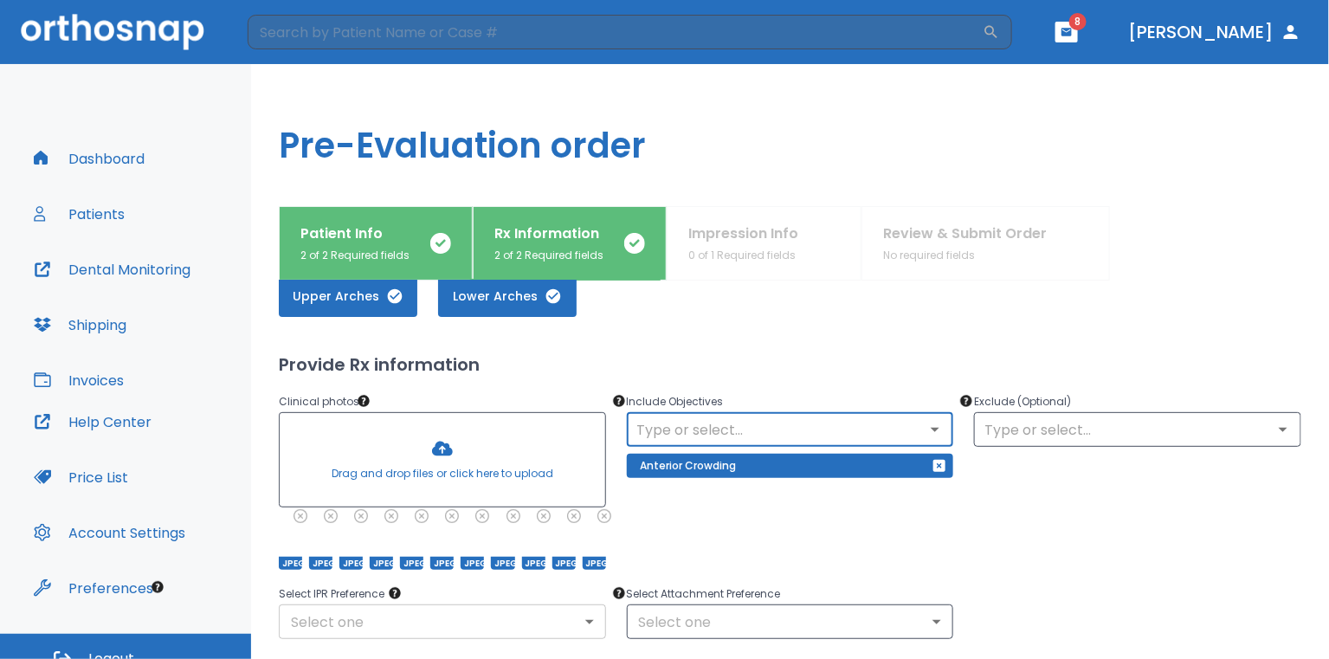
click at [567, 615] on body "​ 8 [PERSON_NAME] Dashboard Patients Dental Monitoring Shipping Invoices Help C…" at bounding box center [664, 329] width 1329 height 659
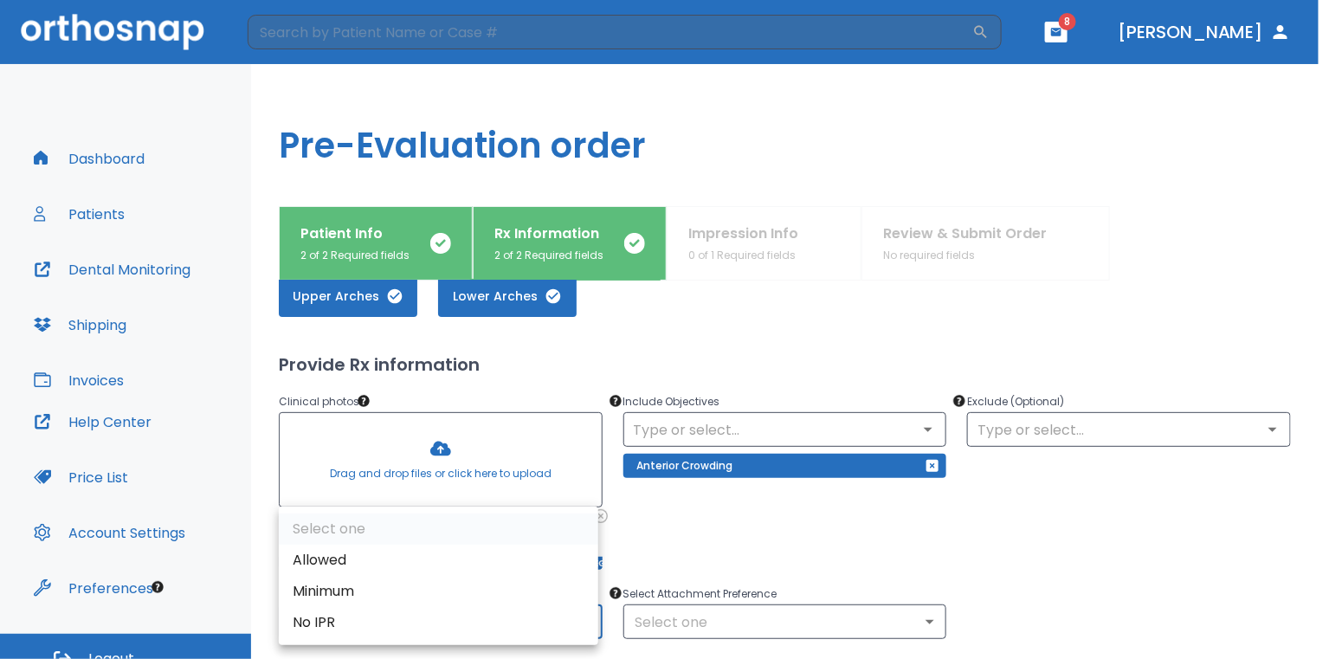
click at [539, 548] on li "Allowed" at bounding box center [438, 559] width 319 height 31
type input "1"
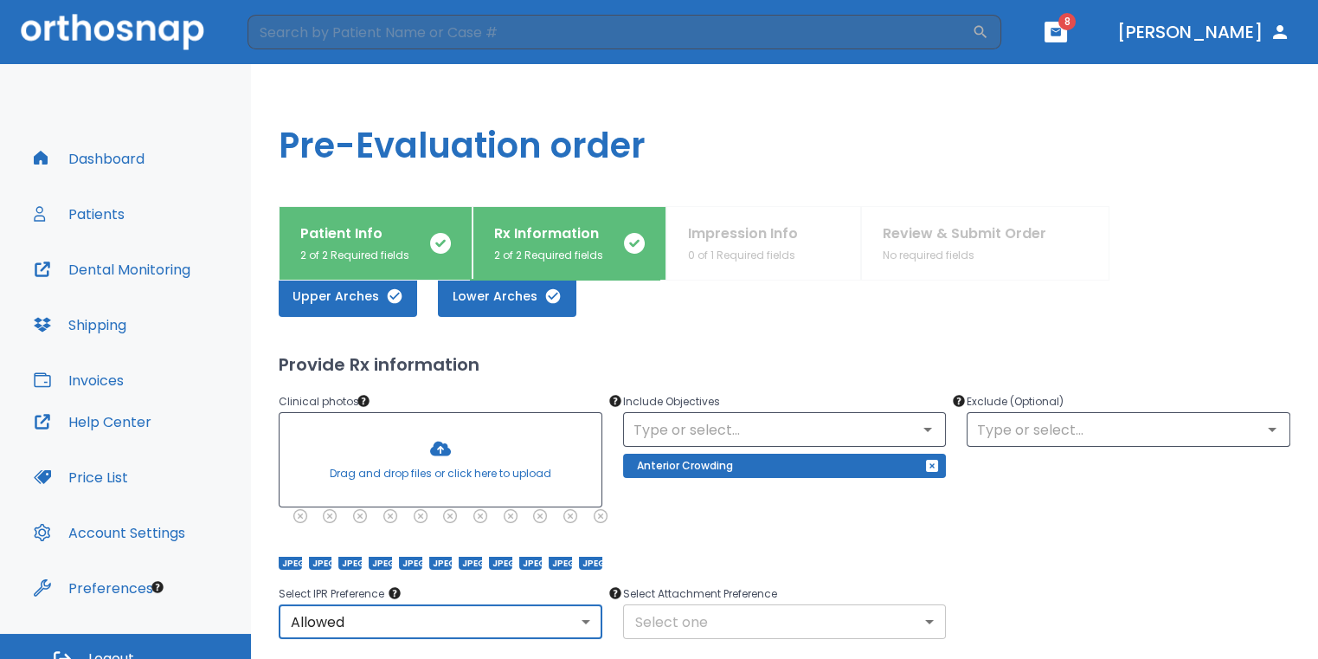
click at [729, 621] on body "​ 8 [PERSON_NAME] Dashboard Patients Dental Monitoring Shipping Invoices Help C…" at bounding box center [659, 329] width 1318 height 659
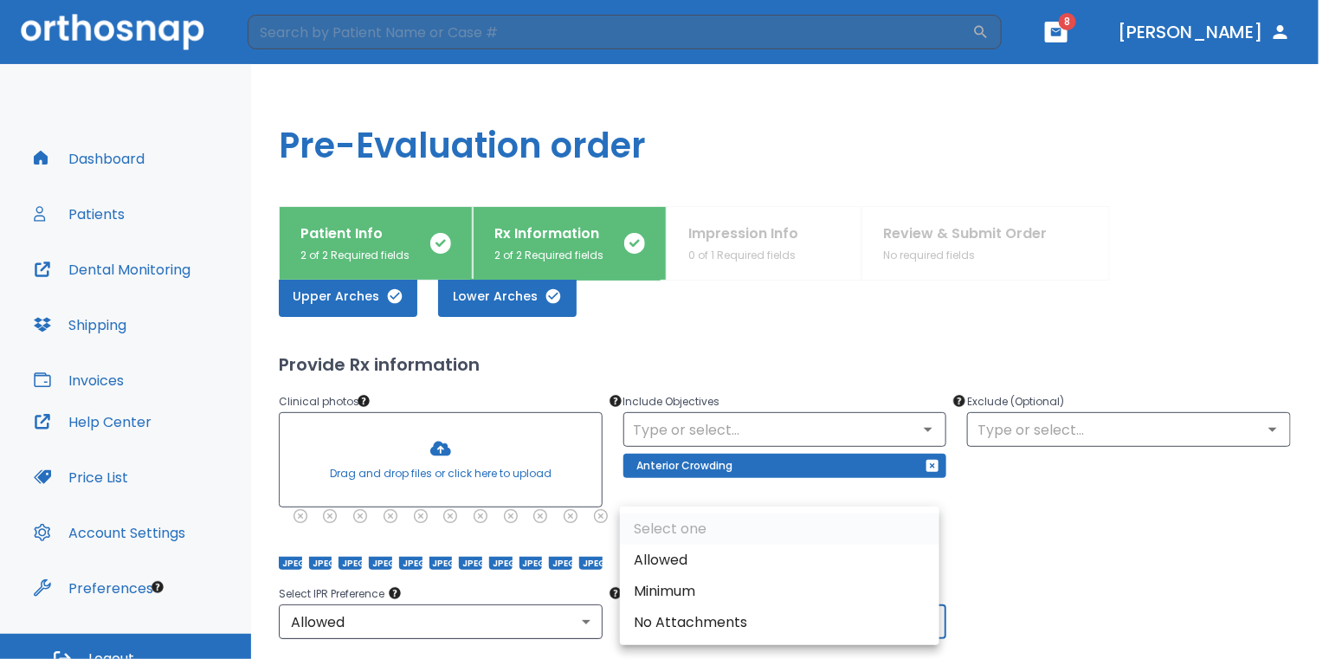
click at [679, 557] on li "Allowed" at bounding box center [779, 559] width 319 height 31
type input "1"
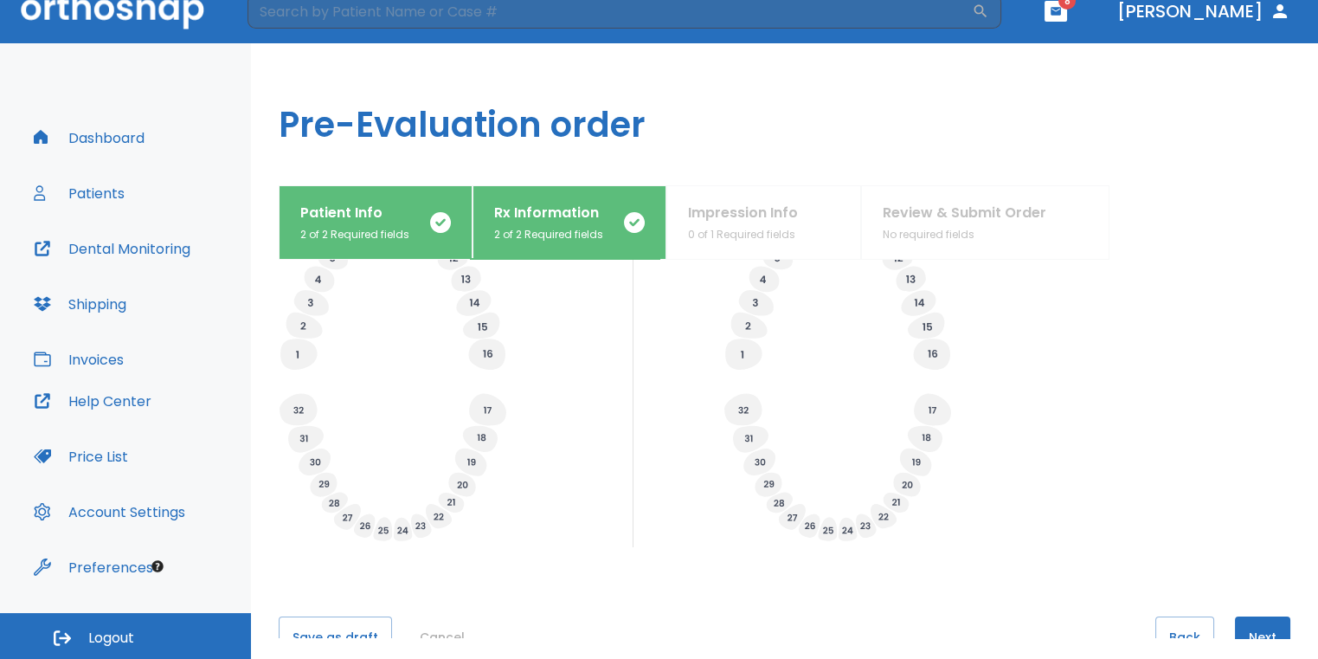
scroll to position [679, 0]
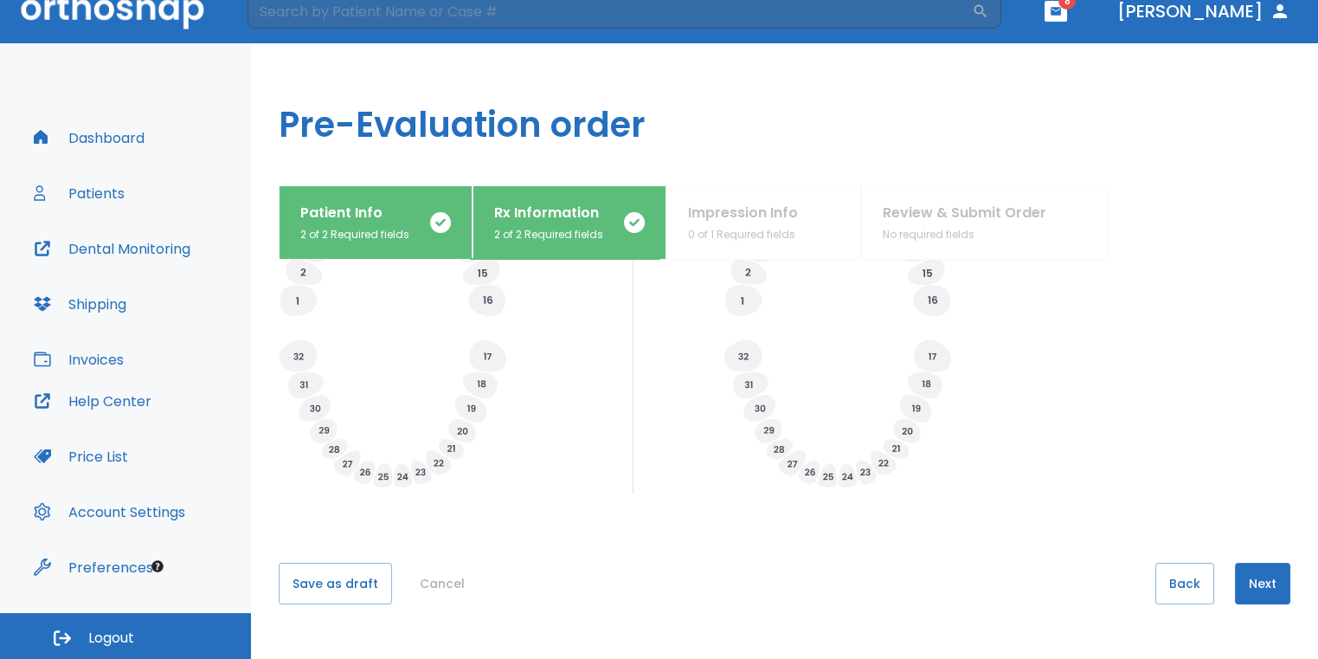
click at [1252, 595] on button "Next" at bounding box center [1262, 584] width 55 height 42
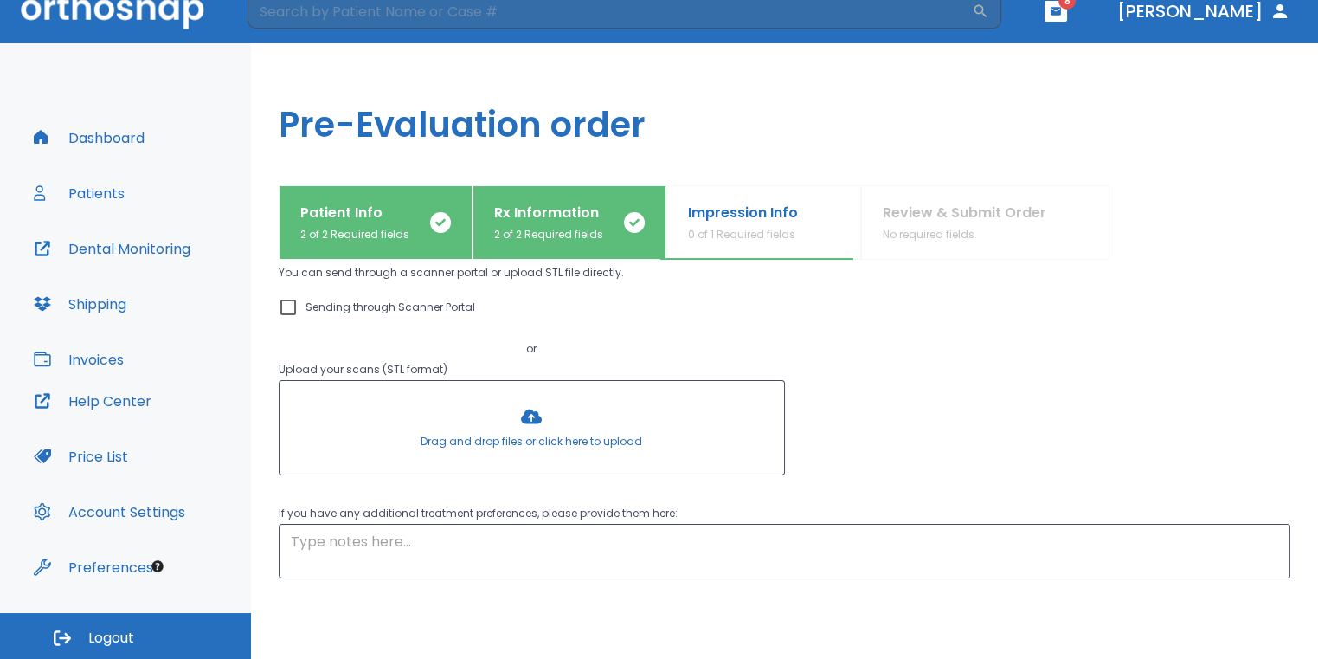
scroll to position [0, 0]
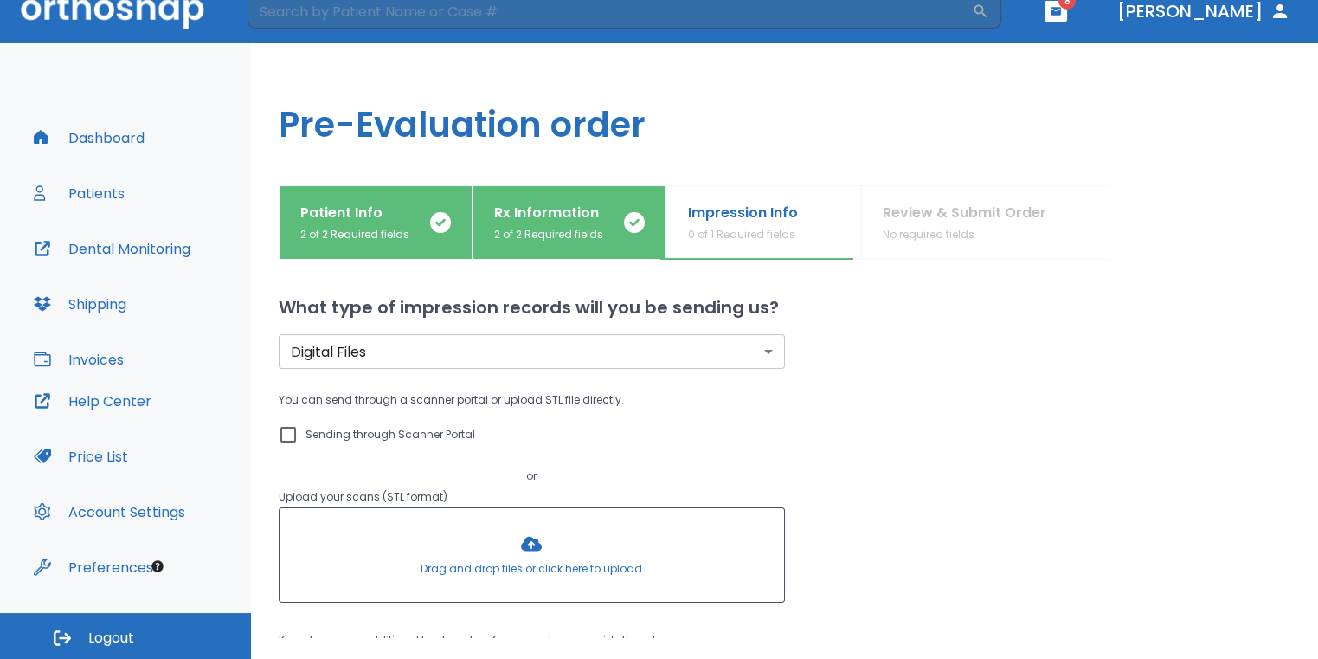
click at [285, 431] on input "Sending through Scanner Portal" at bounding box center [288, 434] width 21 height 21
checkbox input "true"
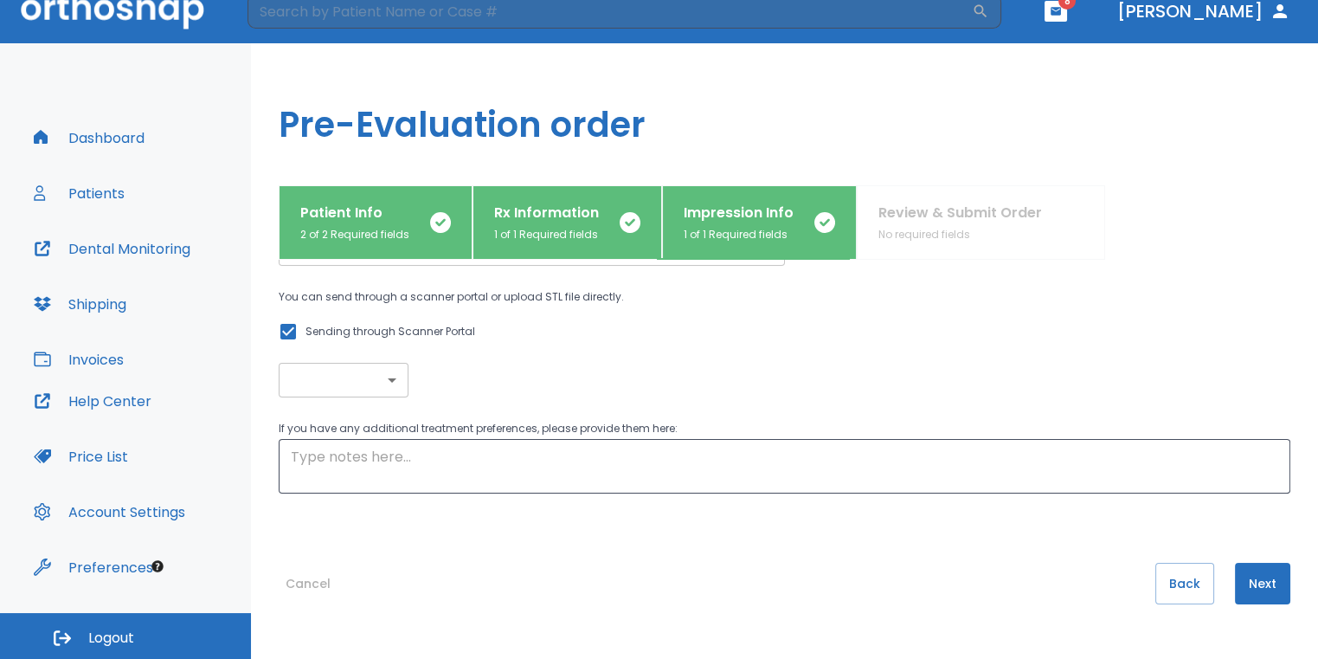
click at [1270, 591] on button "Next" at bounding box center [1262, 584] width 55 height 42
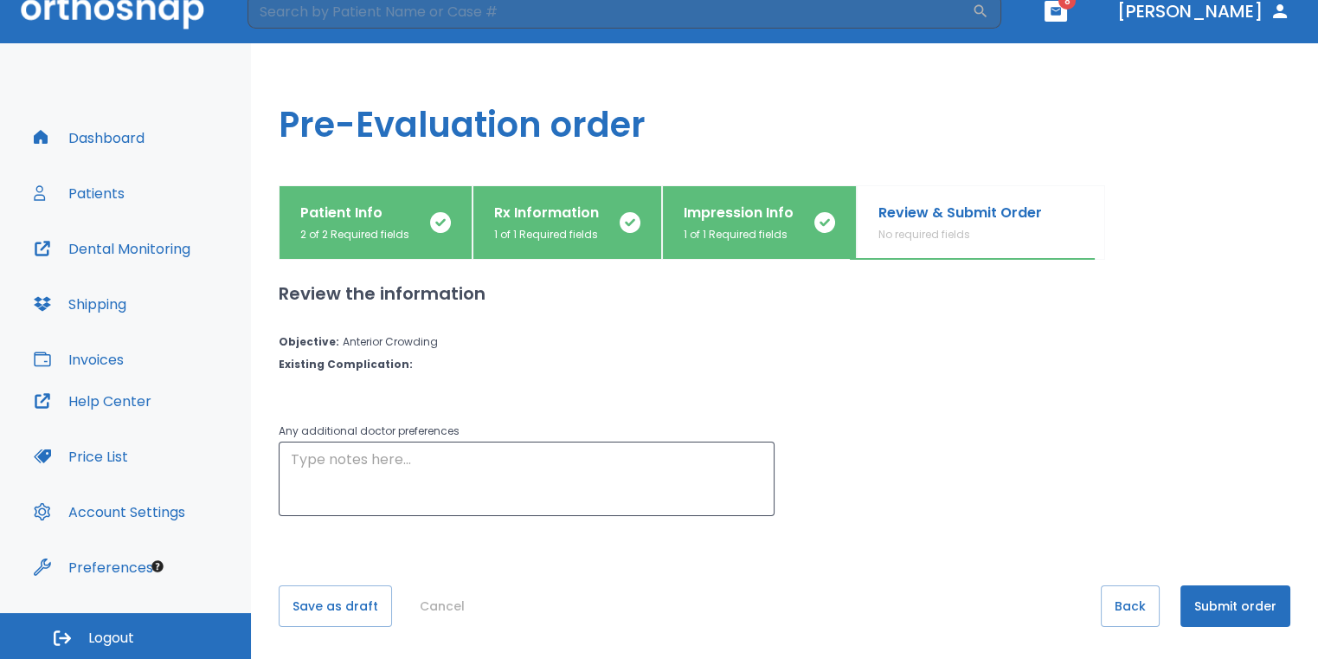
click at [1238, 602] on button "Submit order" at bounding box center [1236, 606] width 110 height 42
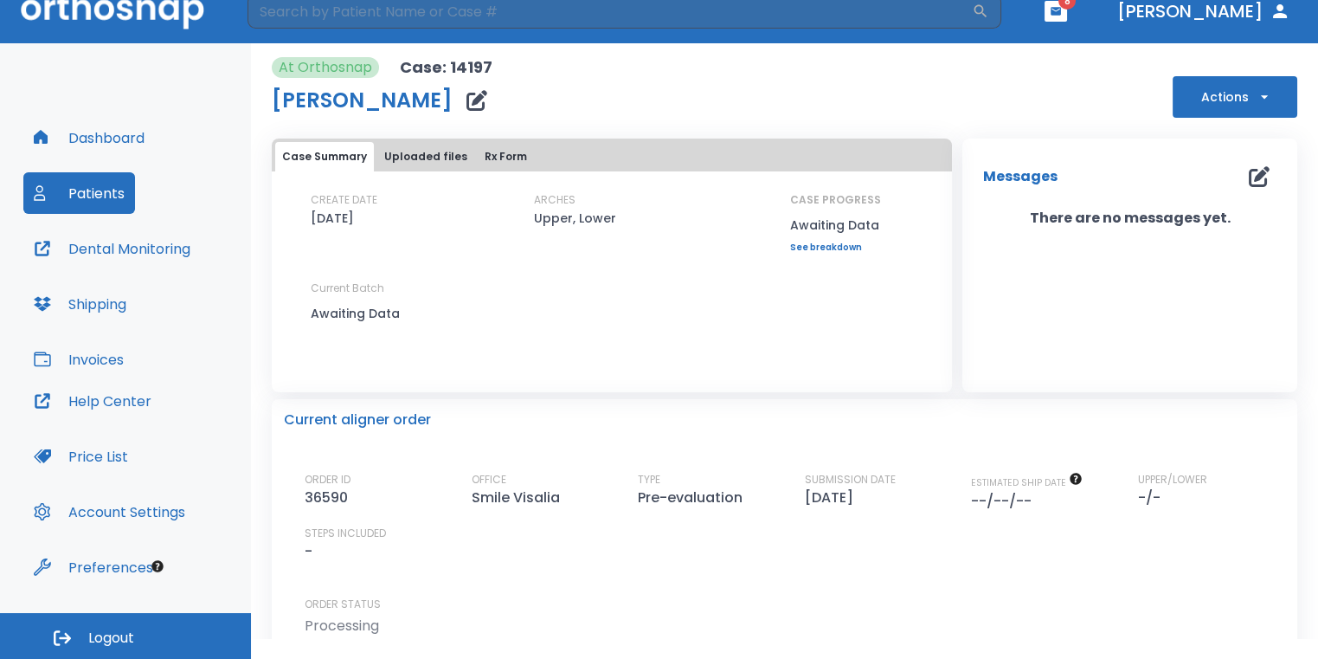
click at [87, 140] on button "Dashboard" at bounding box center [89, 138] width 132 height 42
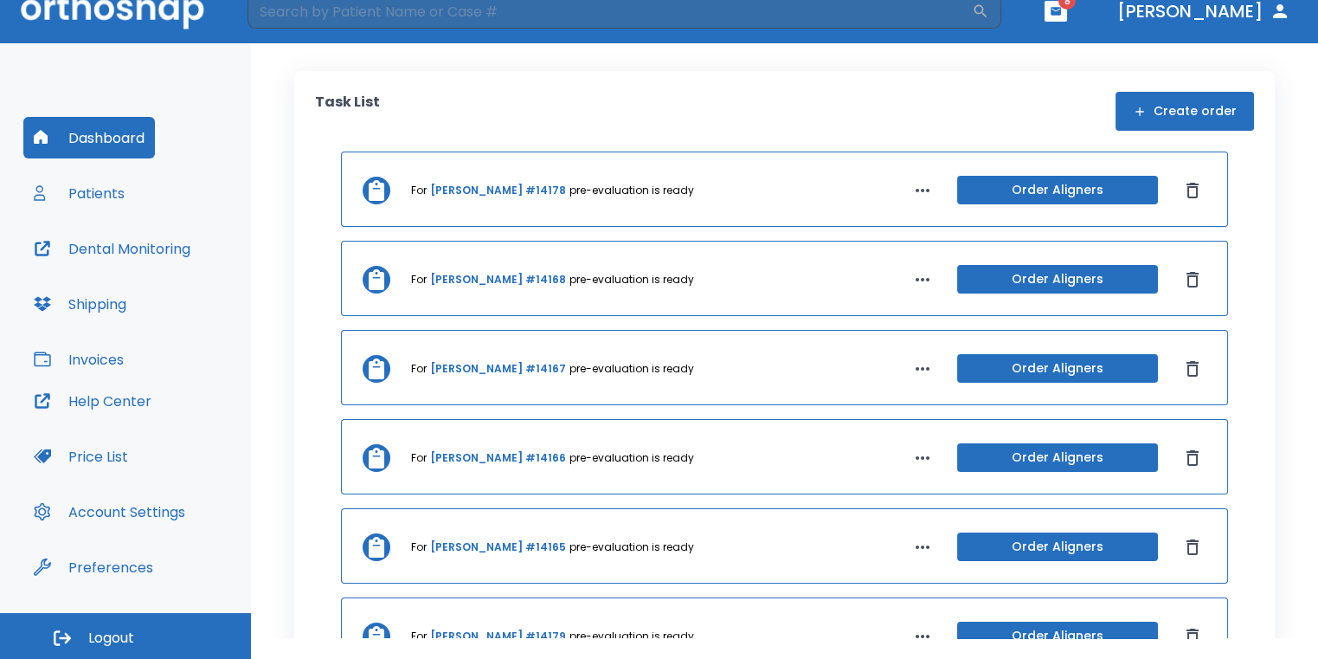
click at [1136, 119] on button "Create order" at bounding box center [1185, 111] width 138 height 39
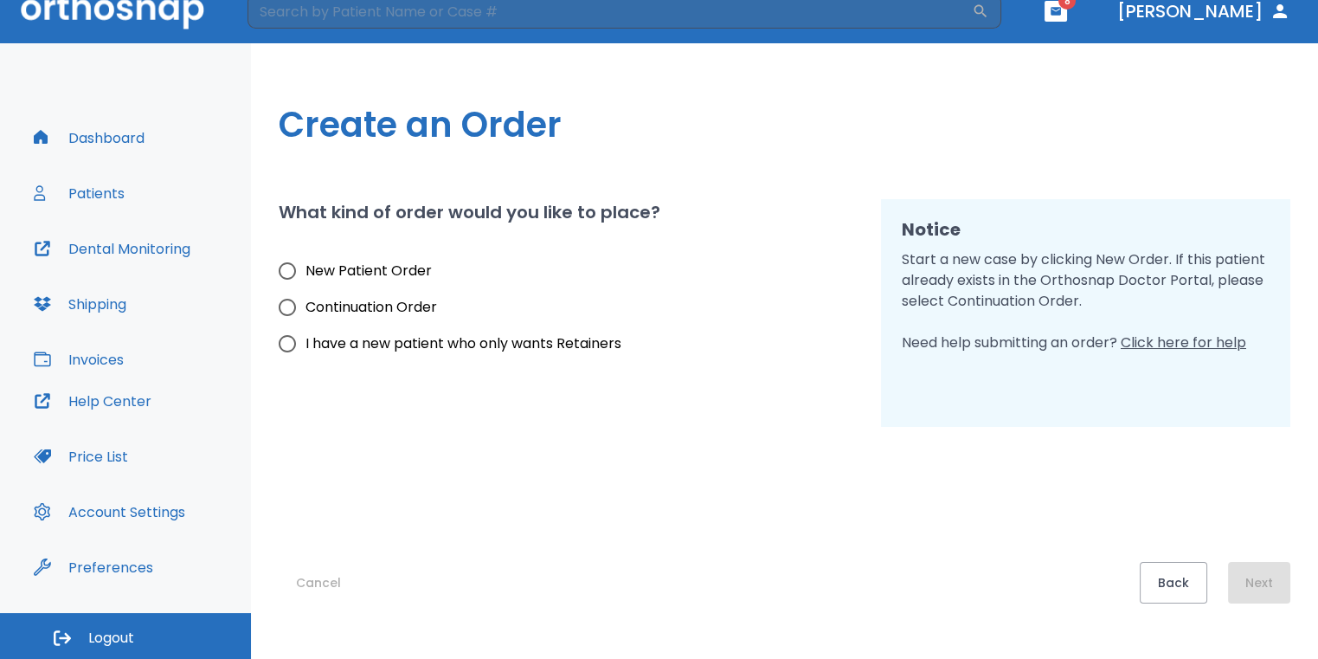
click at [387, 274] on span "New Patient Order" at bounding box center [369, 271] width 126 height 21
click at [306, 274] on input "New Patient Order" at bounding box center [287, 271] width 36 height 36
radio input "true"
click at [1280, 591] on button "Next" at bounding box center [1259, 583] width 62 height 42
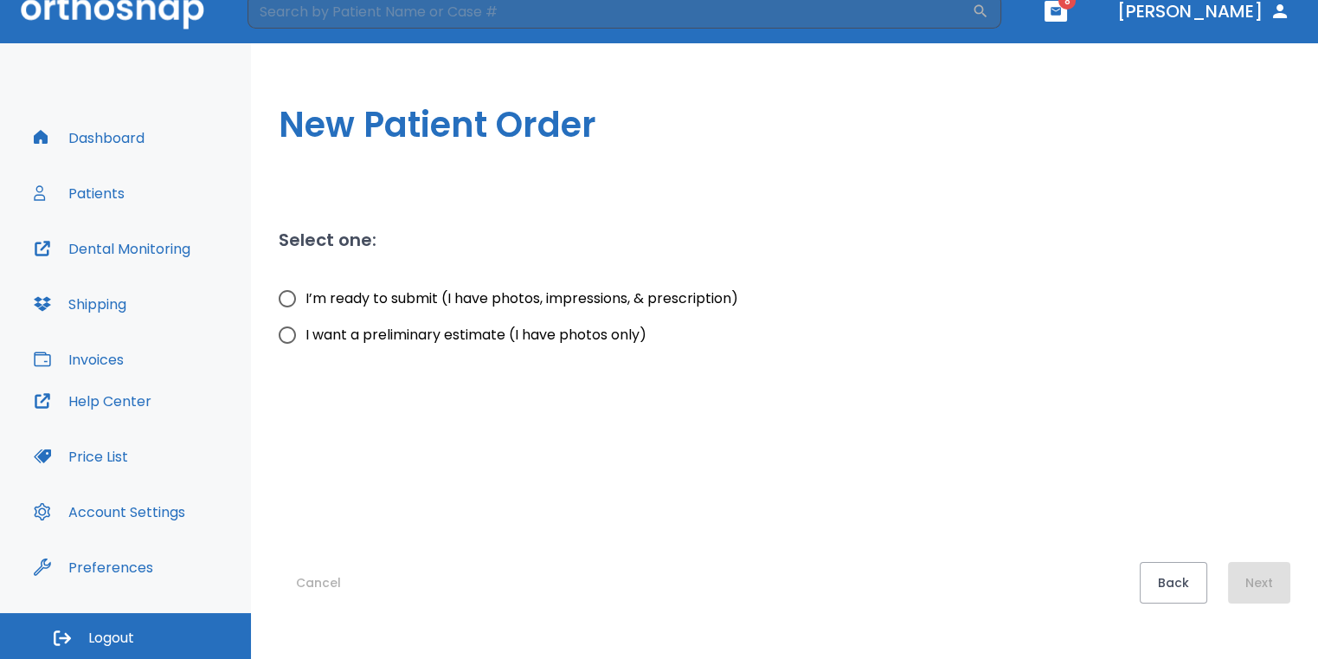
click at [285, 336] on input "I want a preliminary estimate (I have photos only)" at bounding box center [287, 335] width 36 height 36
radio input "true"
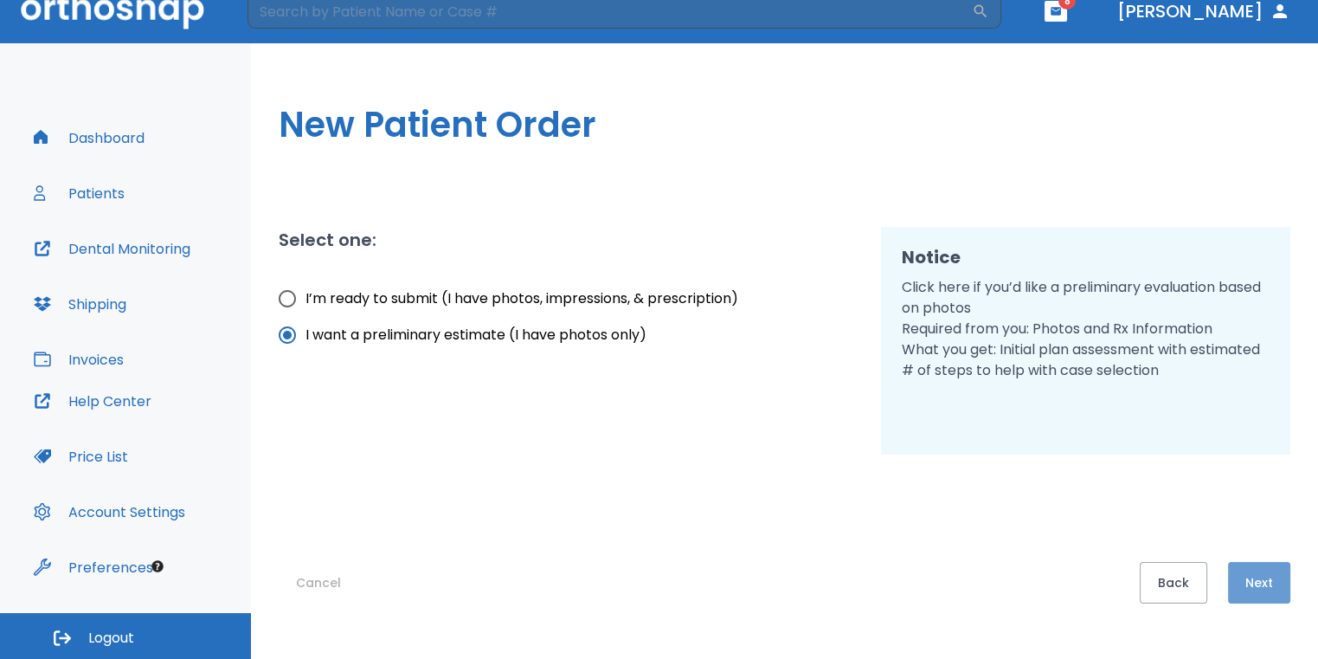
click at [1246, 592] on button "Next" at bounding box center [1259, 583] width 62 height 42
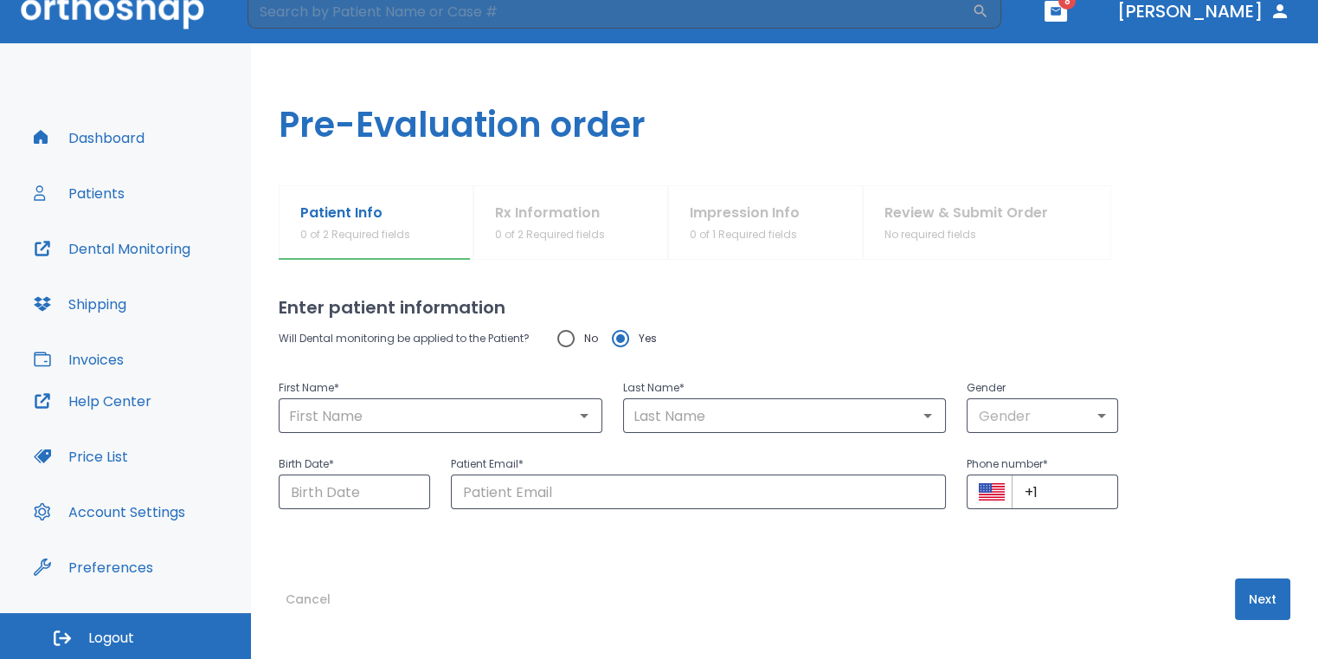
click at [559, 339] on input "No" at bounding box center [566, 338] width 36 height 36
radio input "true"
click at [529, 403] on input "text" at bounding box center [440, 415] width 313 height 24
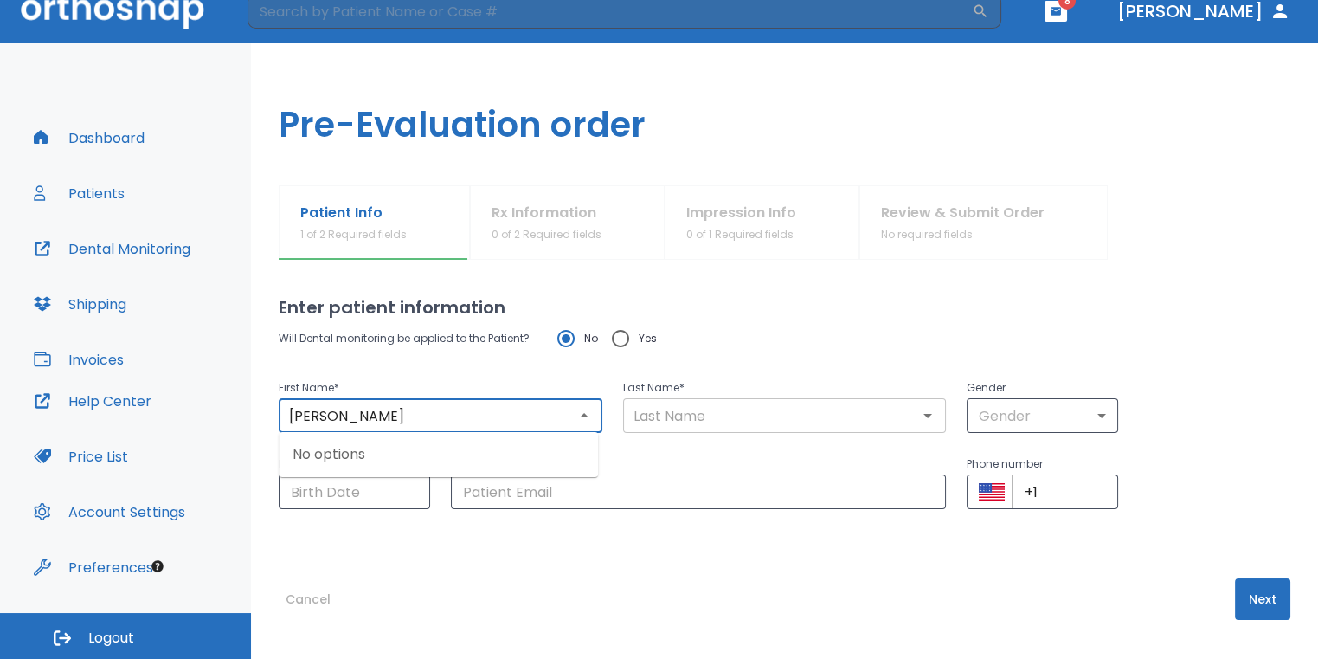
type input "[PERSON_NAME]"
click at [692, 415] on input "text" at bounding box center [784, 415] width 313 height 24
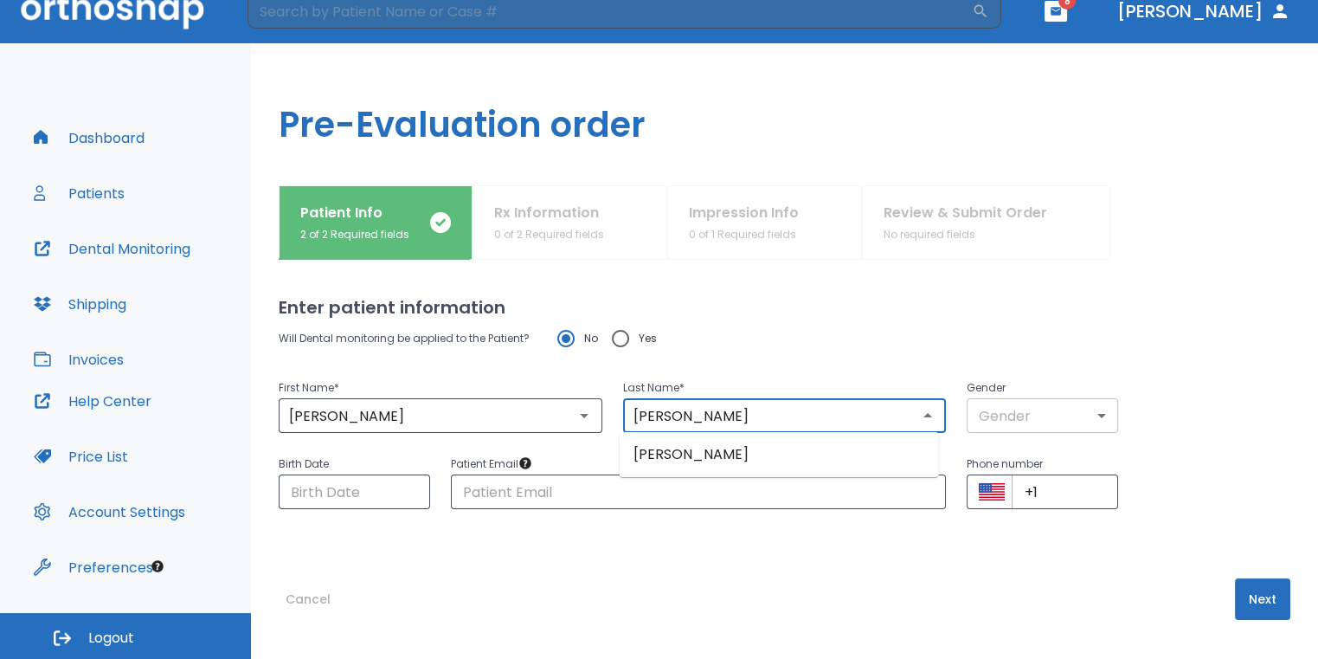
type input "[PERSON_NAME]"
click at [1032, 422] on body "​ 8 [PERSON_NAME] Dashboard Patients Dental Monitoring Shipping Invoices Help C…" at bounding box center [664, 308] width 1329 height 659
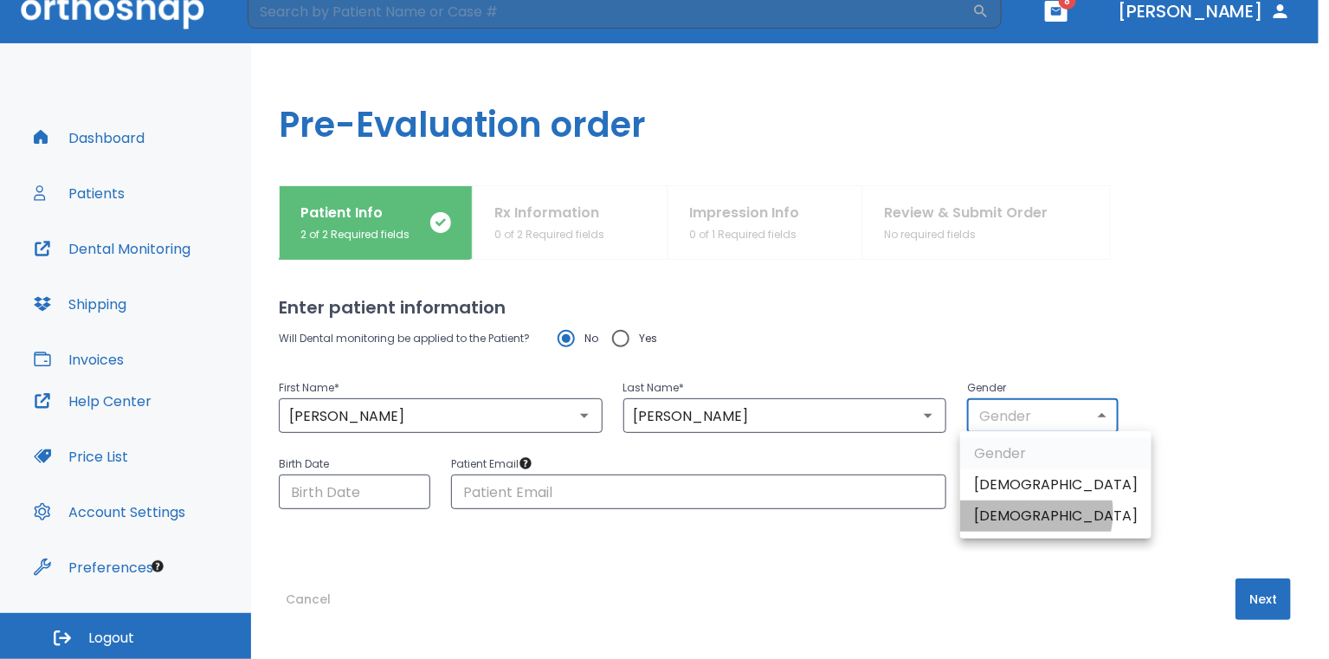
click at [1027, 512] on li "[DEMOGRAPHIC_DATA]" at bounding box center [1055, 515] width 191 height 31
type input "0"
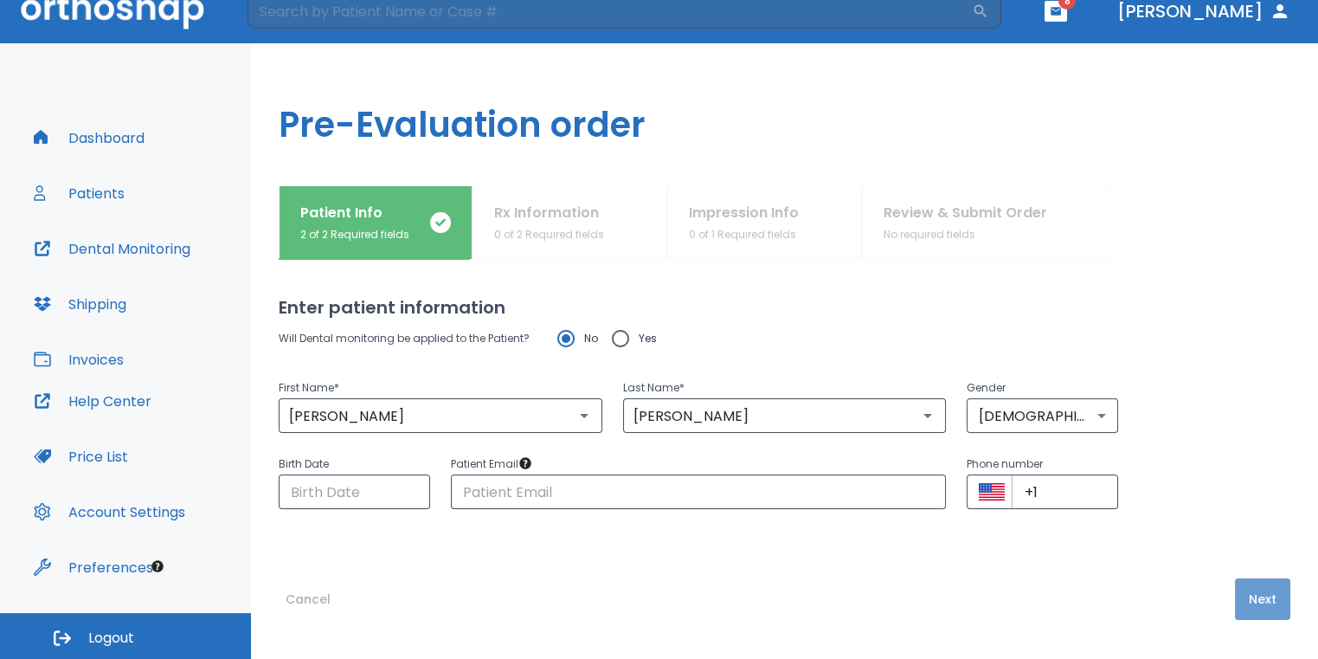
click at [1269, 605] on button "Next" at bounding box center [1262, 599] width 55 height 42
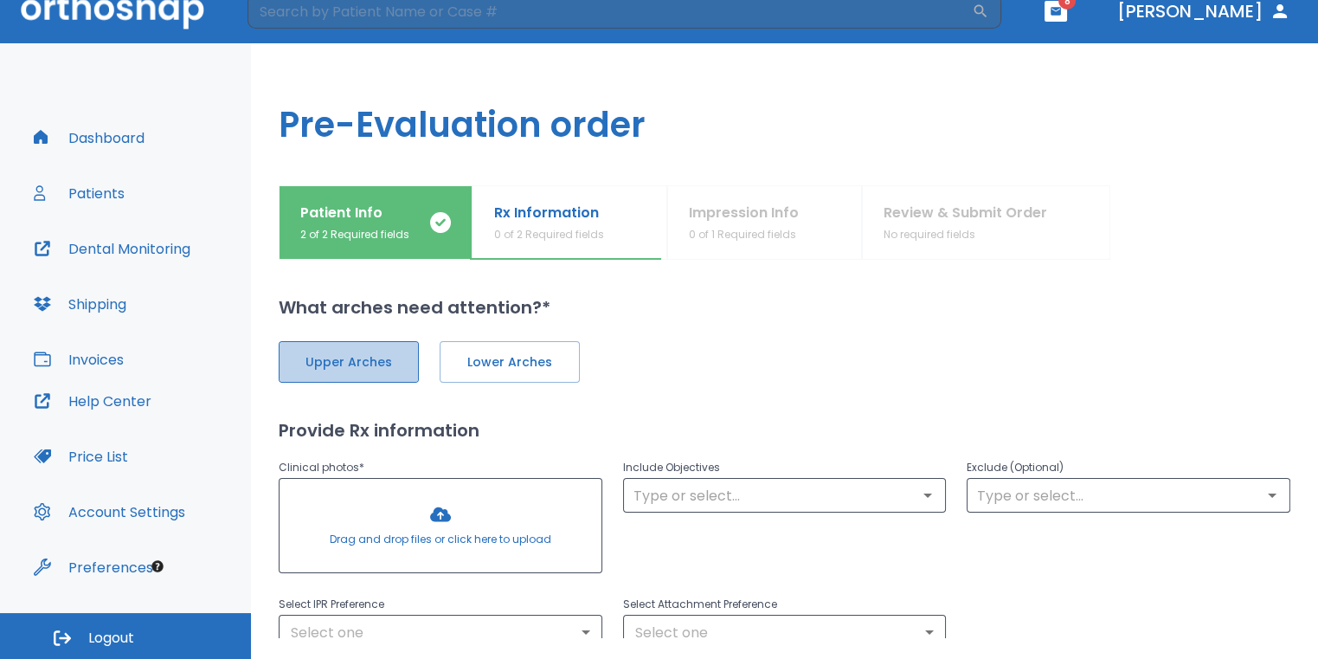
drag, startPoint x: 358, startPoint y: 366, endPoint x: 540, endPoint y: 367, distance: 181.8
click at [359, 366] on span "Upper Arches" at bounding box center [349, 362] width 104 height 18
click at [540, 367] on span "Lower Arches" at bounding box center [508, 362] width 104 height 18
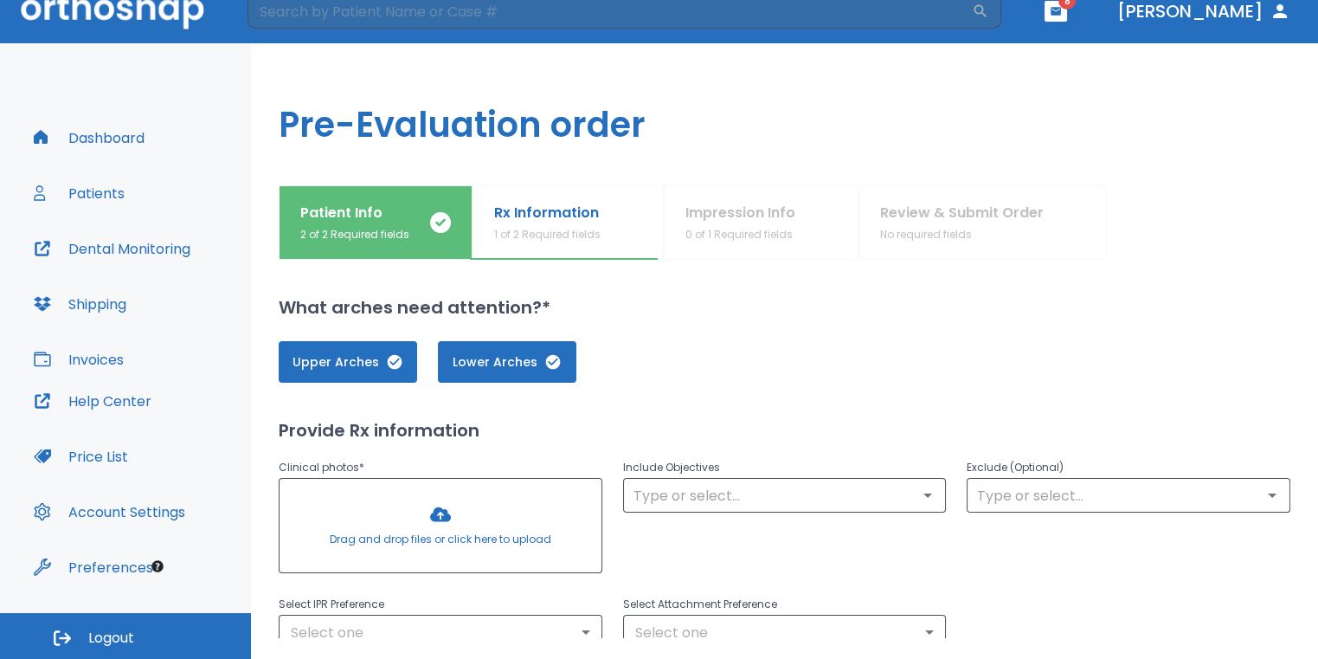
click at [443, 504] on div at bounding box center [441, 525] width 322 height 93
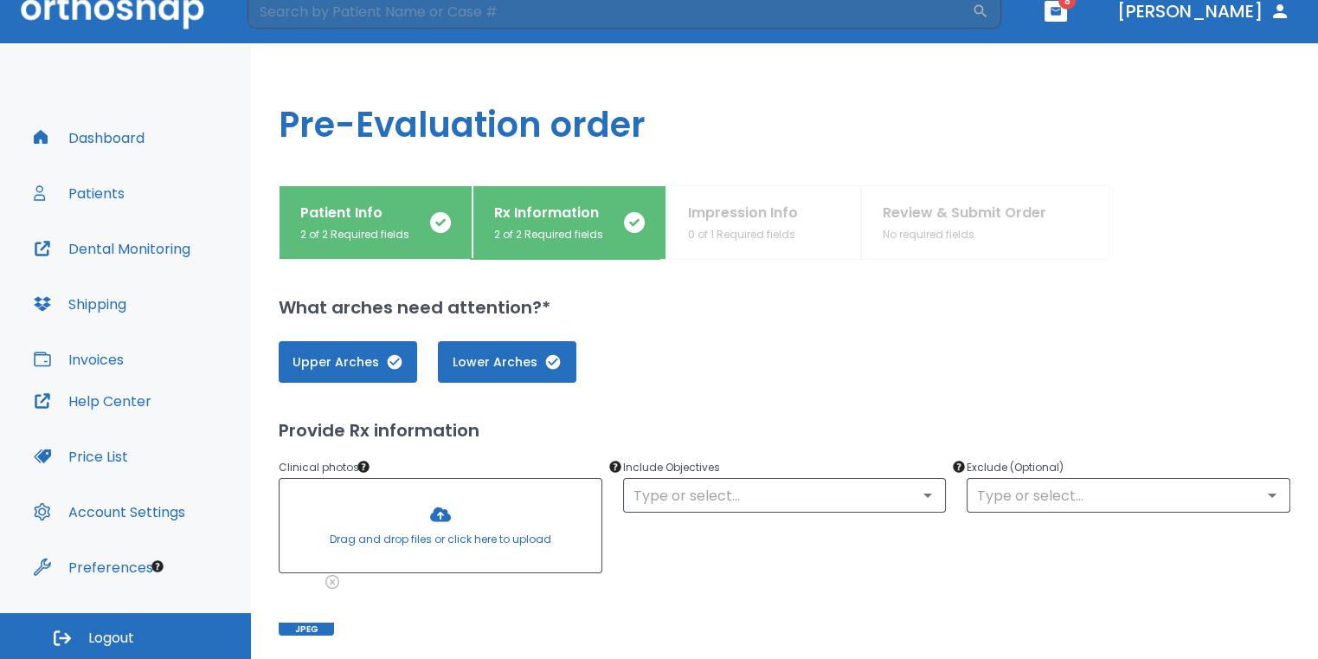
click at [430, 531] on div at bounding box center [441, 525] width 322 height 93
click at [467, 527] on div at bounding box center [441, 525] width 322 height 93
click at [468, 520] on div at bounding box center [441, 525] width 322 height 93
click at [493, 502] on div at bounding box center [441, 525] width 322 height 93
click at [493, 507] on div at bounding box center [441, 525] width 322 height 93
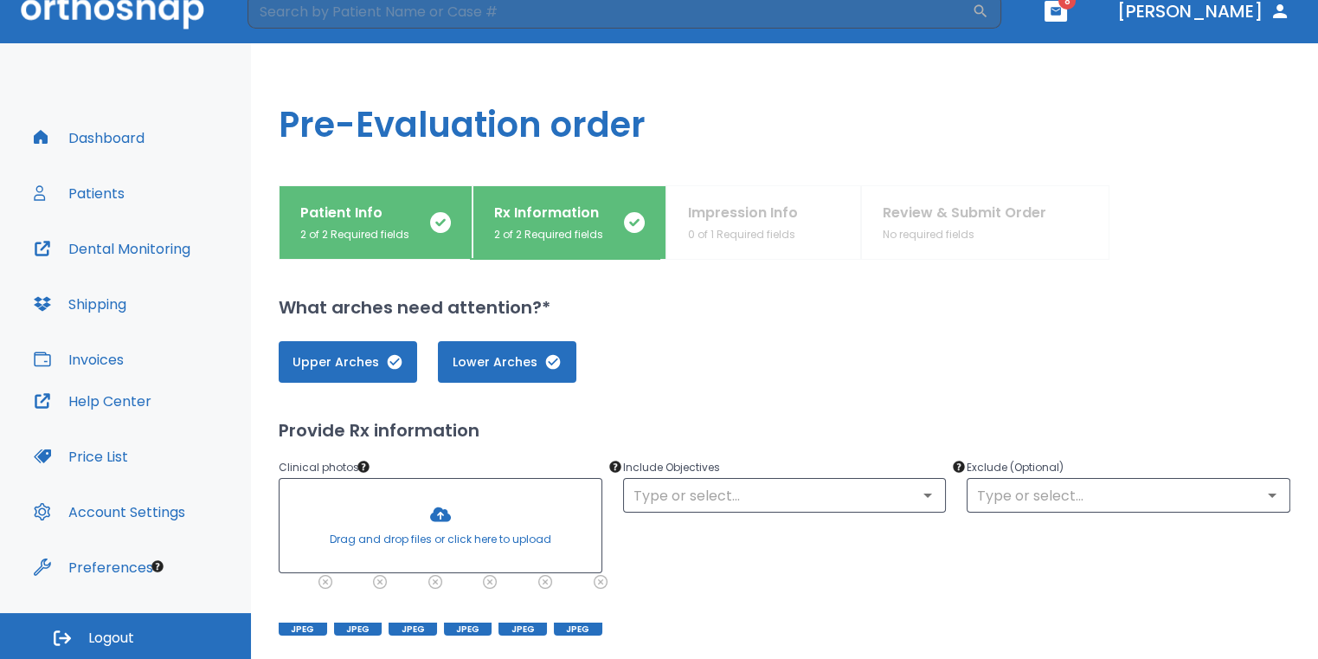
click at [445, 501] on div at bounding box center [441, 525] width 322 height 93
click at [429, 550] on div at bounding box center [441, 525] width 322 height 93
click at [512, 512] on div at bounding box center [441, 525] width 322 height 93
click at [485, 512] on div at bounding box center [441, 525] width 322 height 93
click at [703, 490] on input "text" at bounding box center [784, 495] width 313 height 24
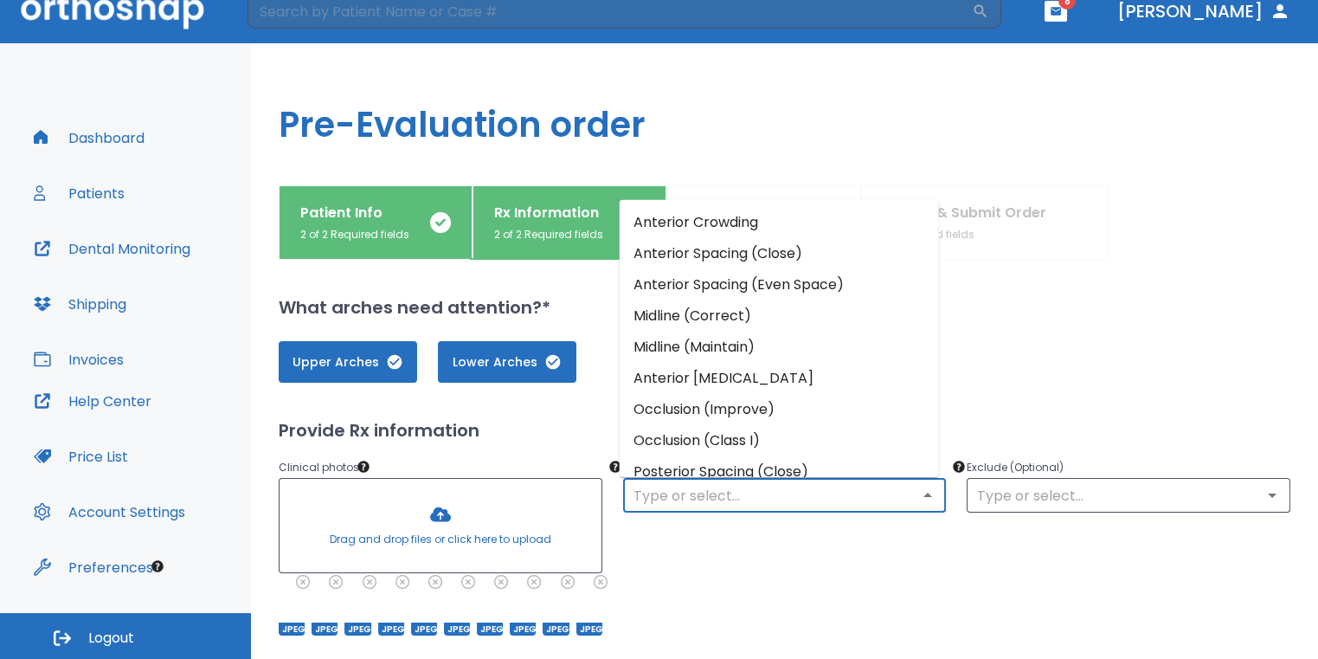
drag, startPoint x: 713, startPoint y: 228, endPoint x: 724, endPoint y: 240, distance: 16.0
click at [713, 228] on li "Anterior Crowding" at bounding box center [779, 221] width 319 height 31
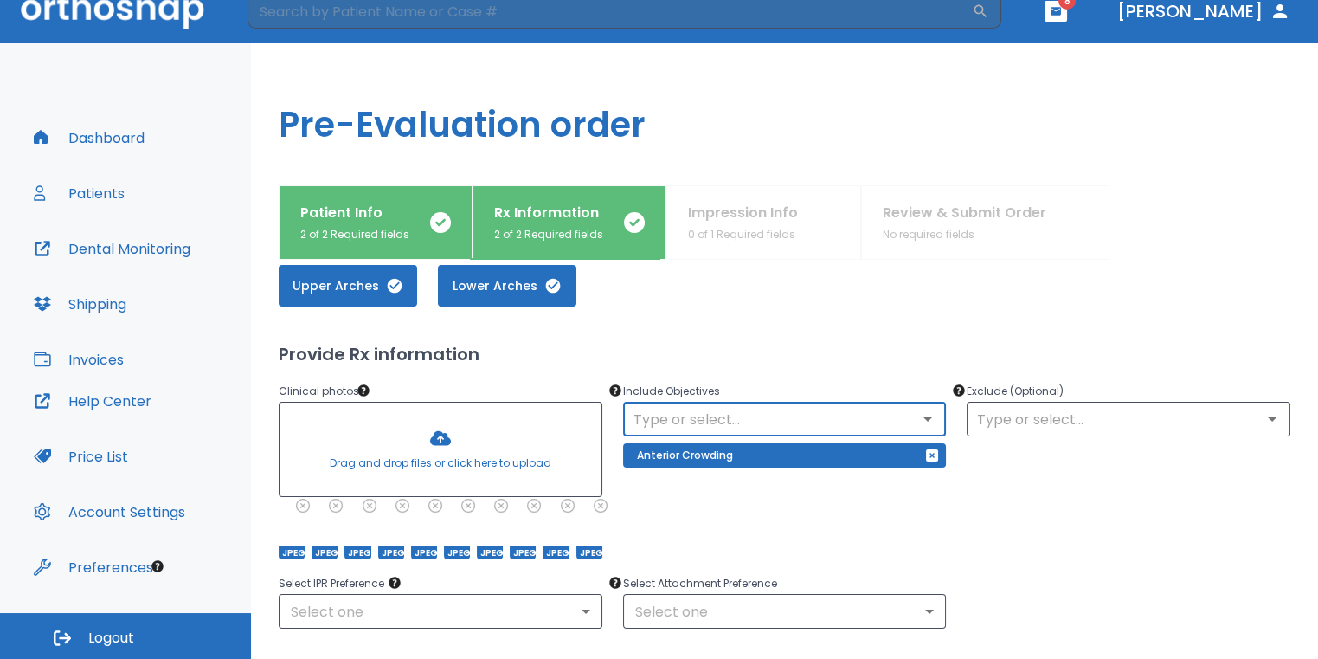
scroll to position [173, 0]
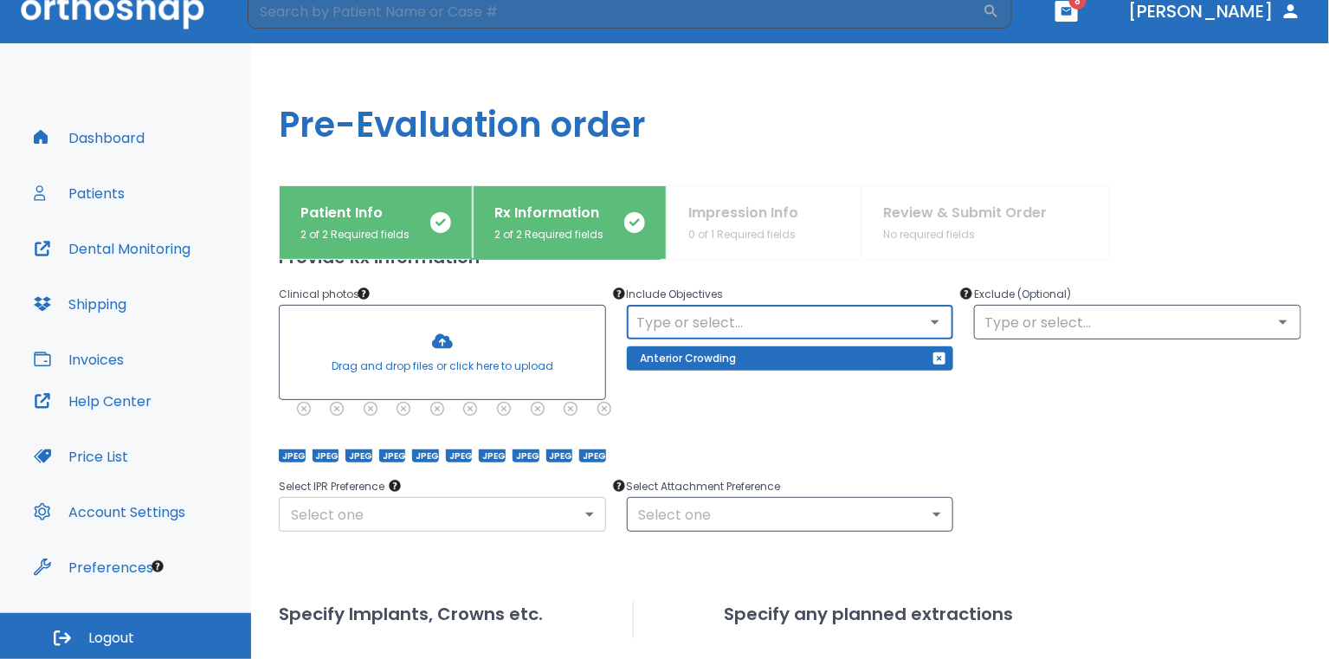
click at [506, 509] on body "​ 8 [PERSON_NAME] Dashboard Patients Dental Monitoring Shipping Invoices Help C…" at bounding box center [664, 308] width 1329 height 659
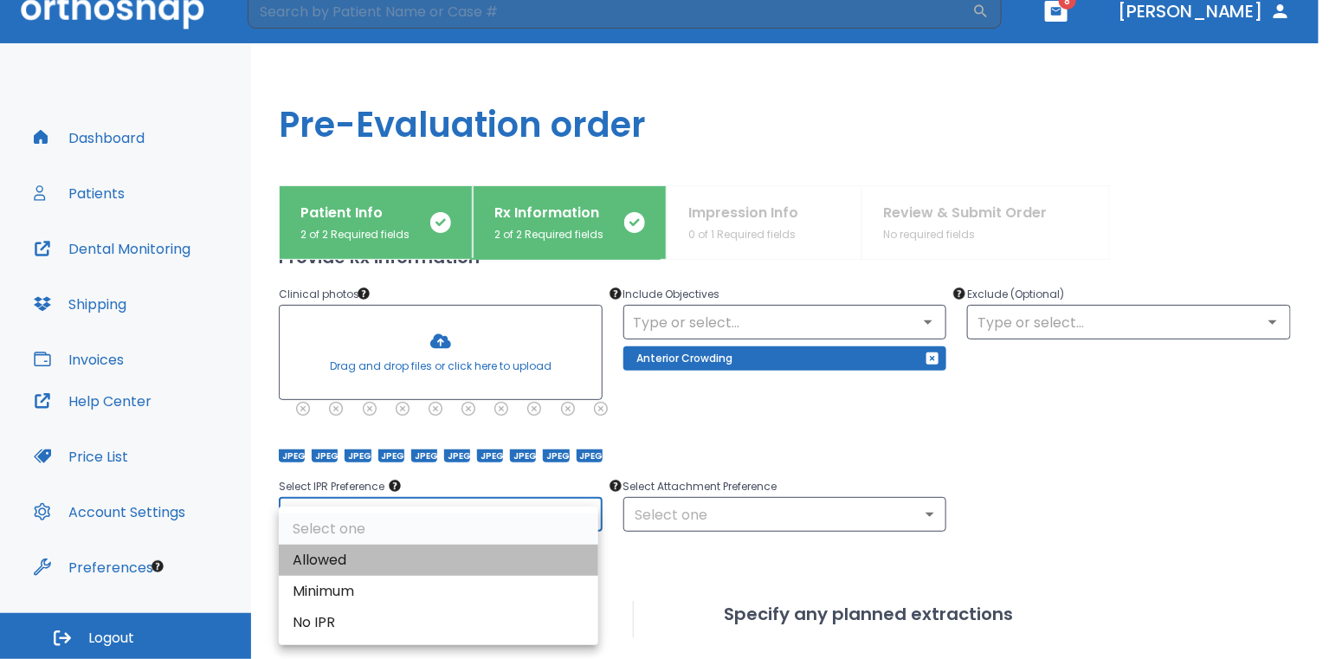
click at [460, 556] on li "Allowed" at bounding box center [438, 559] width 319 height 31
type input "1"
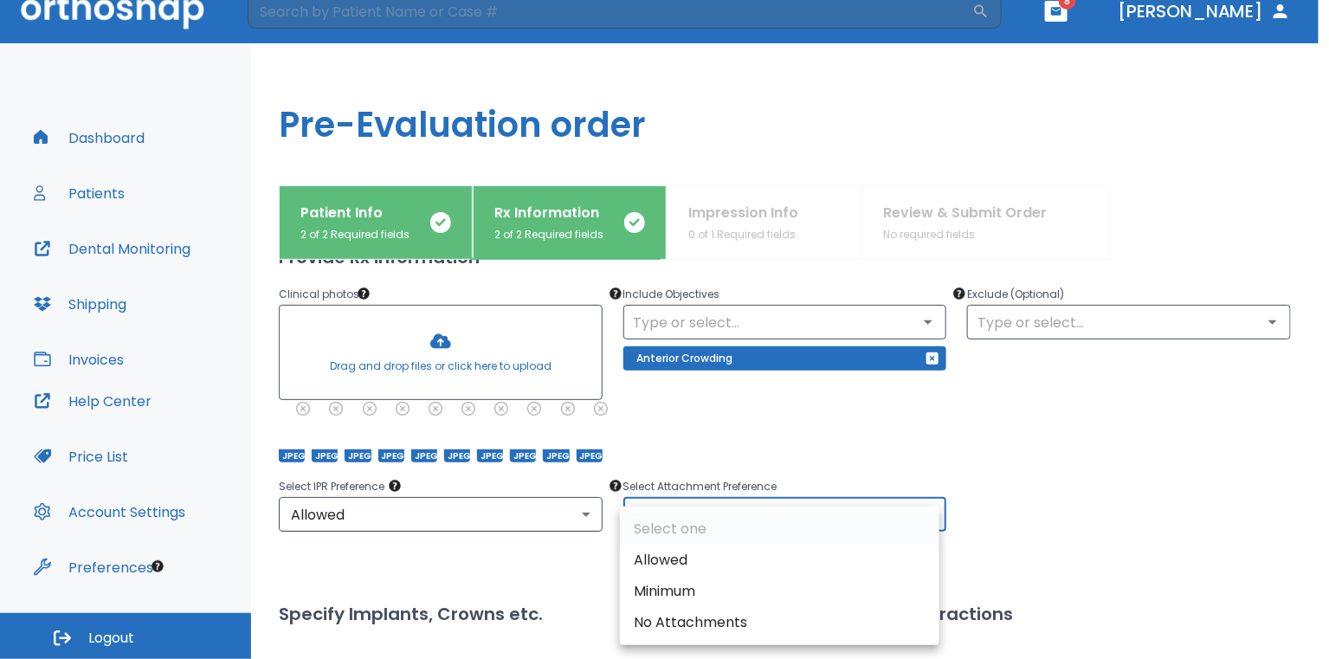
click at [673, 505] on body "​ 8 [PERSON_NAME] Dashboard Patients Dental Monitoring Shipping Invoices Help C…" at bounding box center [664, 308] width 1329 height 659
click at [669, 557] on li "Allowed" at bounding box center [779, 559] width 319 height 31
type input "1"
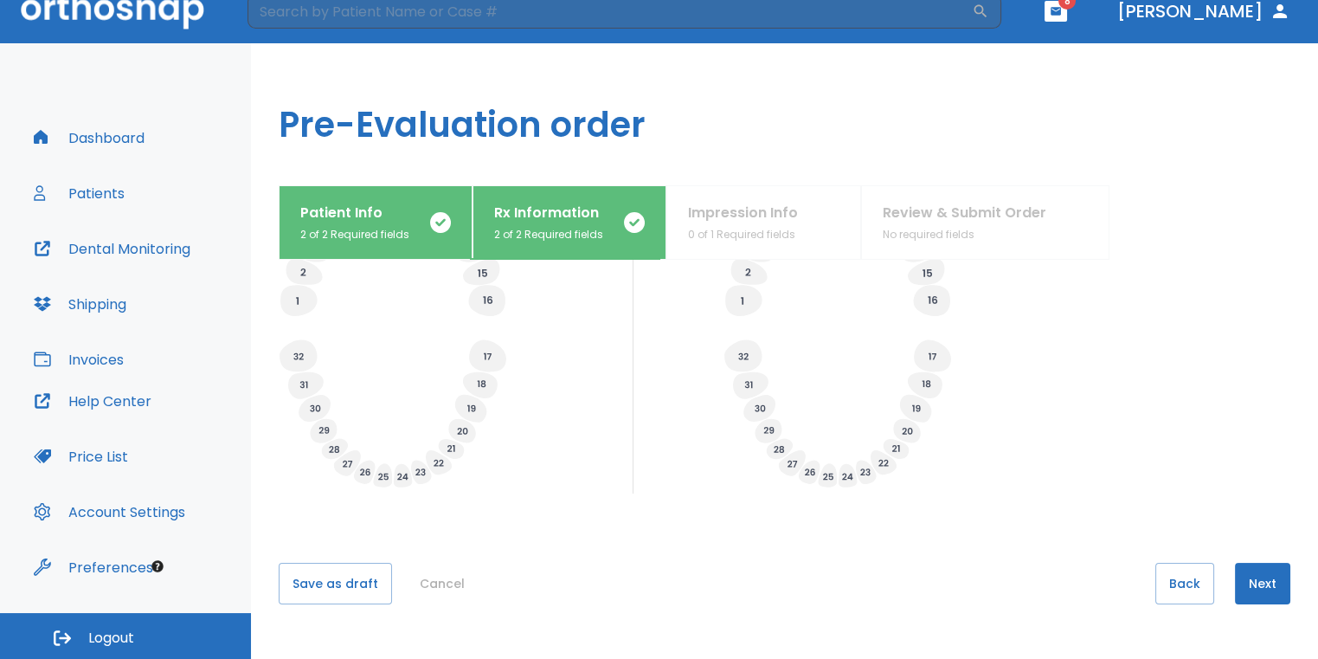
click at [1259, 571] on button "Next" at bounding box center [1262, 584] width 55 height 42
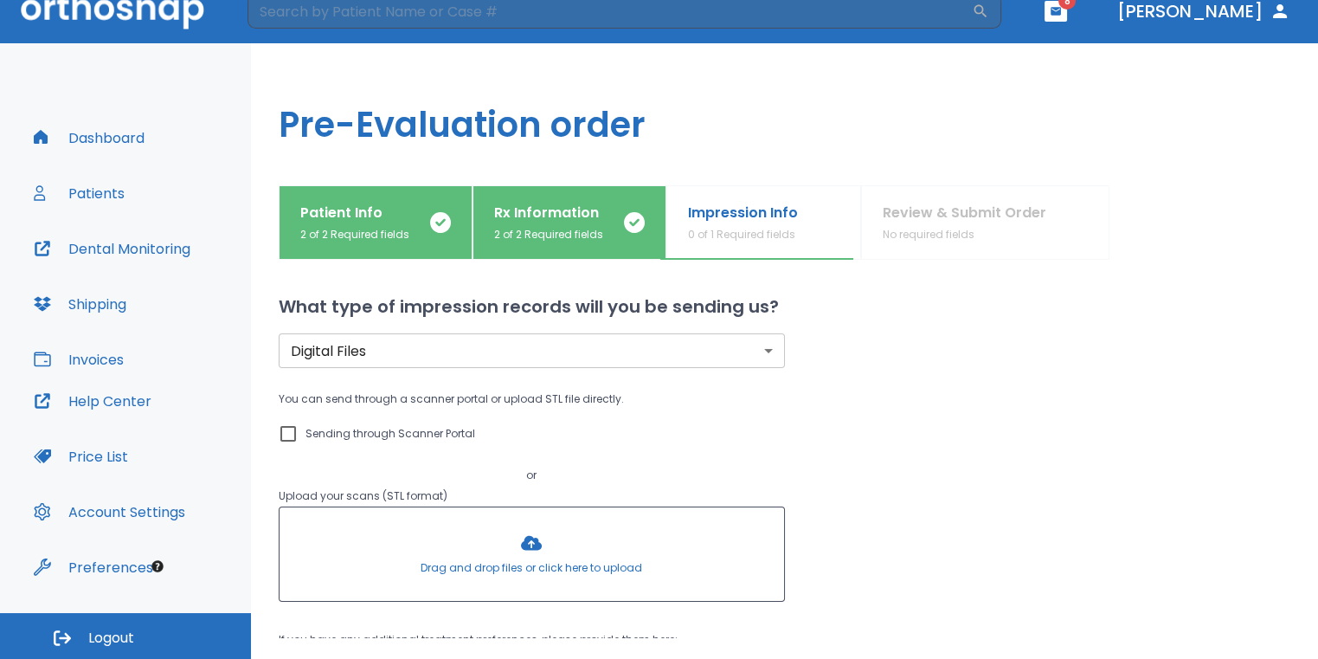
scroll to position [0, 0]
click at [286, 435] on input "Sending through Scanner Portal" at bounding box center [288, 434] width 21 height 21
checkbox input "true"
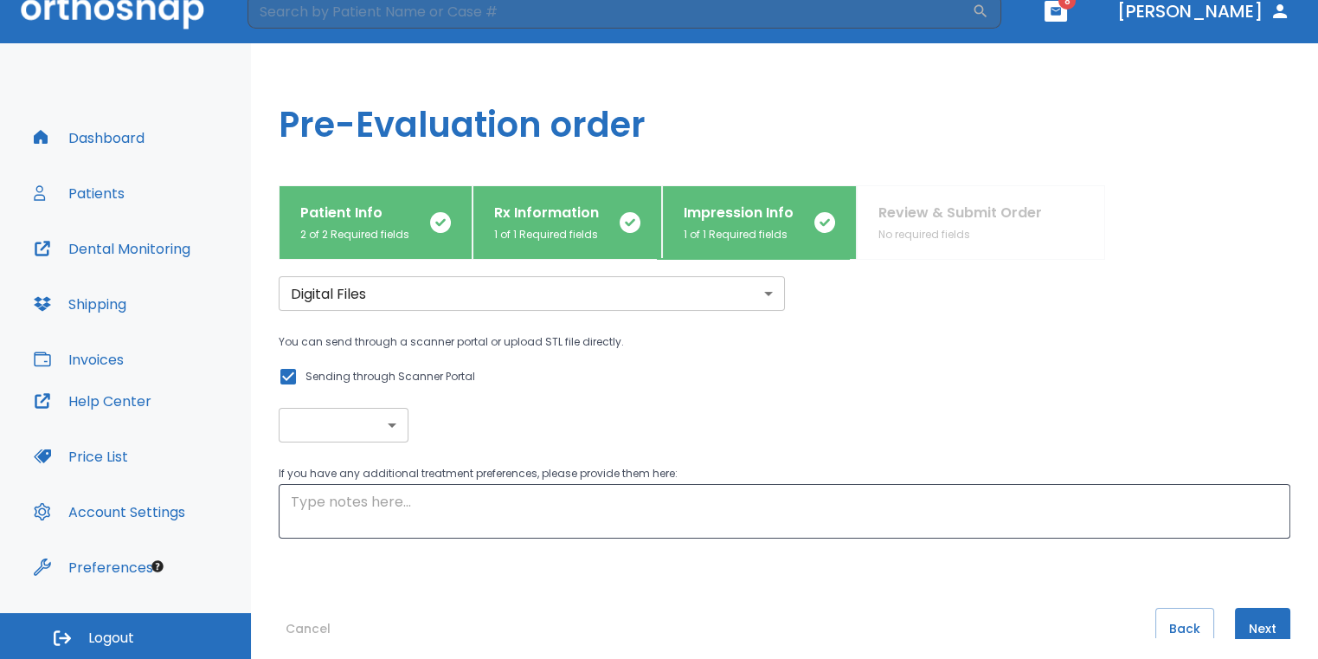
scroll to position [103, 0]
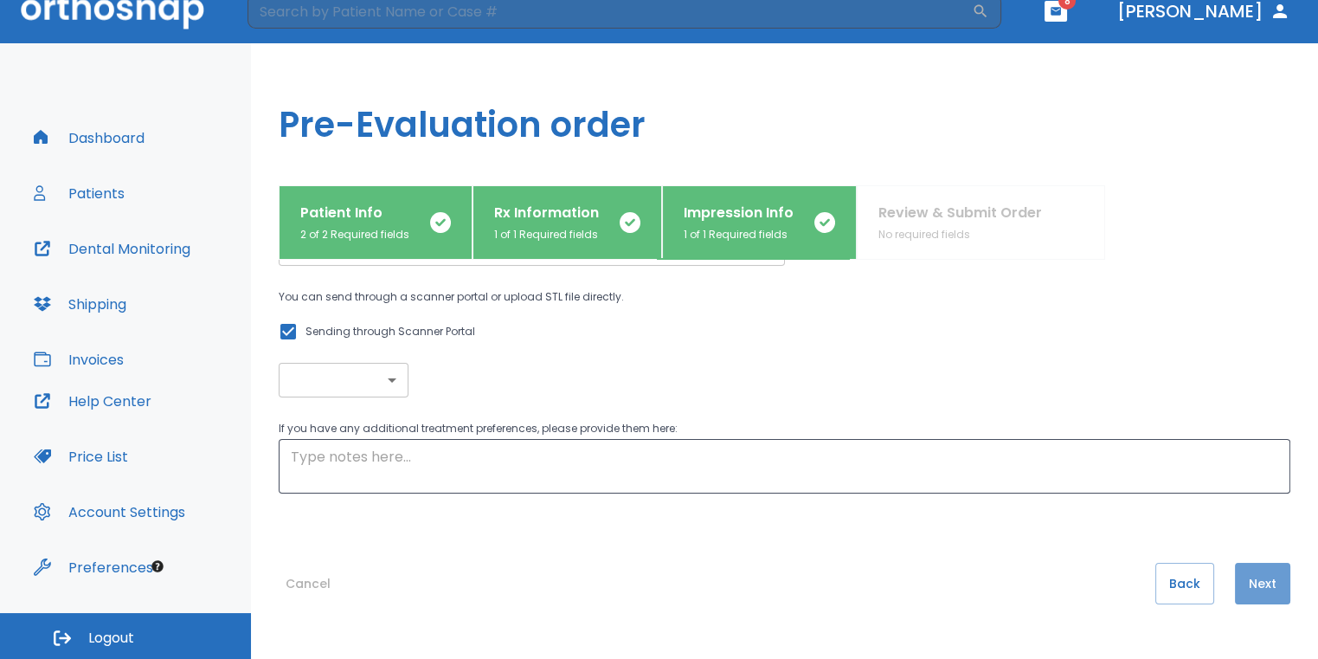
click at [1252, 583] on button "Next" at bounding box center [1262, 584] width 55 height 42
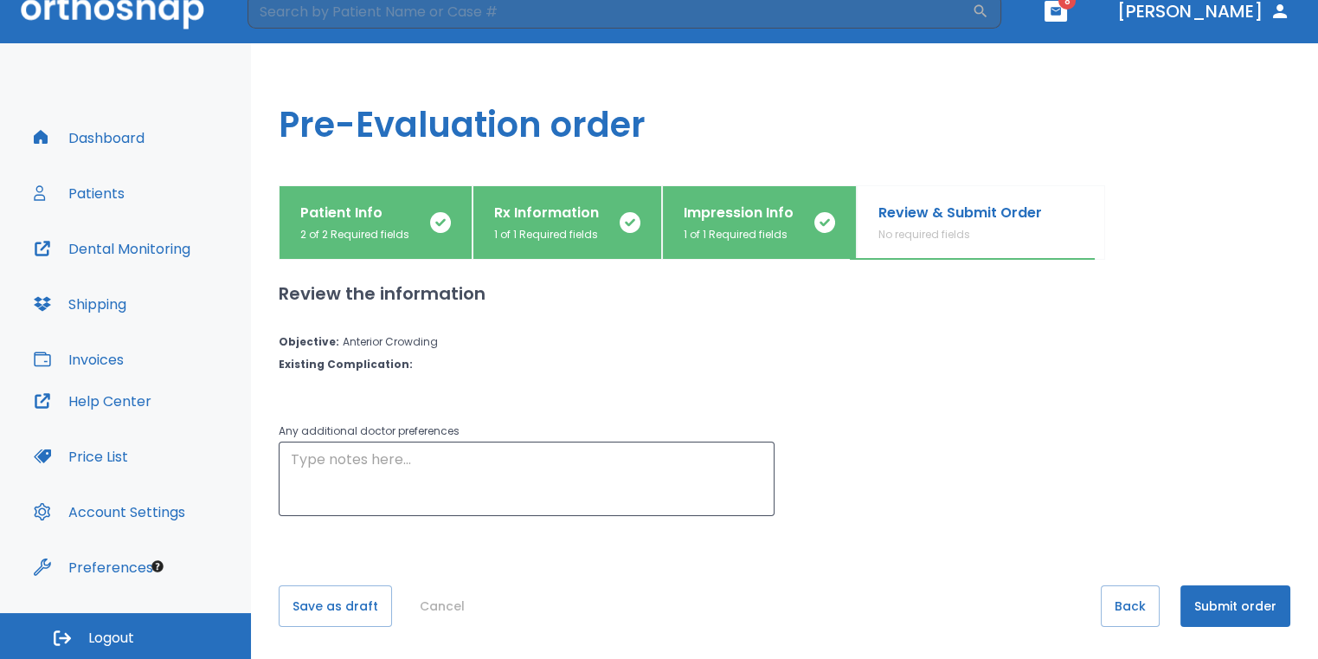
scroll to position [0, 0]
click at [1194, 603] on button "Submit order" at bounding box center [1236, 606] width 110 height 42
